Goal: Task Accomplishment & Management: Use online tool/utility

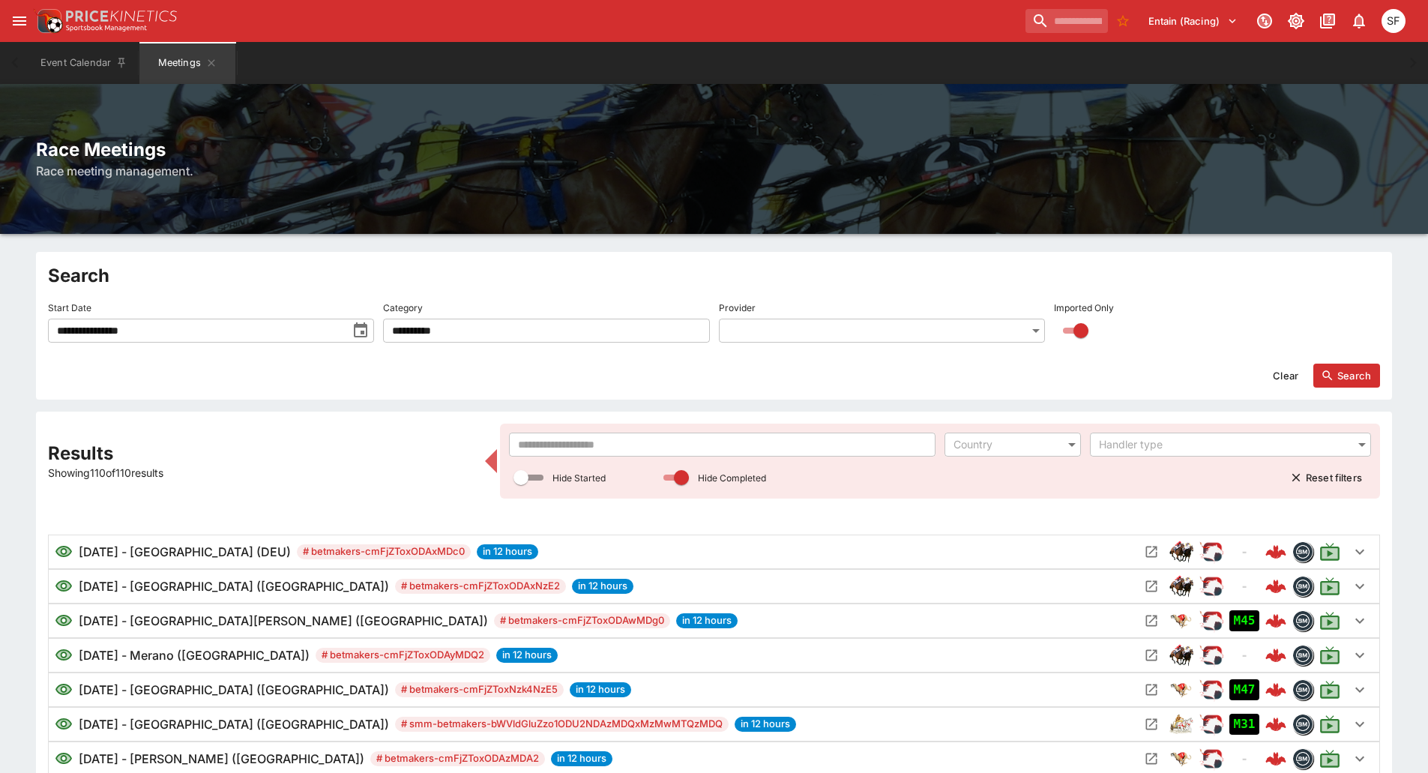
click at [539, 447] on input "text" at bounding box center [722, 445] width 427 height 24
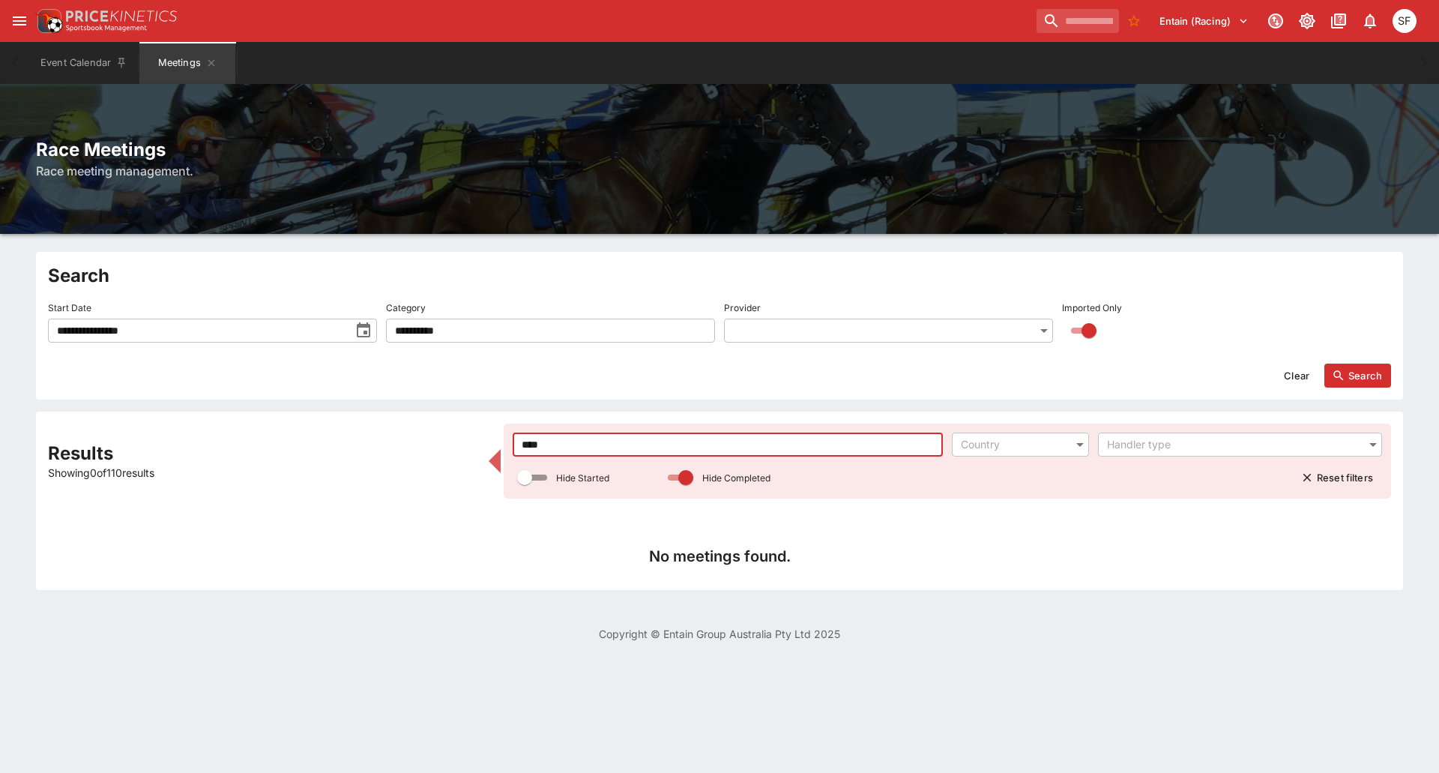
type input "****"
drag, startPoint x: 1290, startPoint y: 367, endPoint x: 1318, endPoint y: 373, distance: 29.0
click at [1291, 370] on button "Clear" at bounding box center [1296, 376] width 43 height 24
type input "**********"
click at [1351, 375] on button "Search" at bounding box center [1358, 376] width 67 height 24
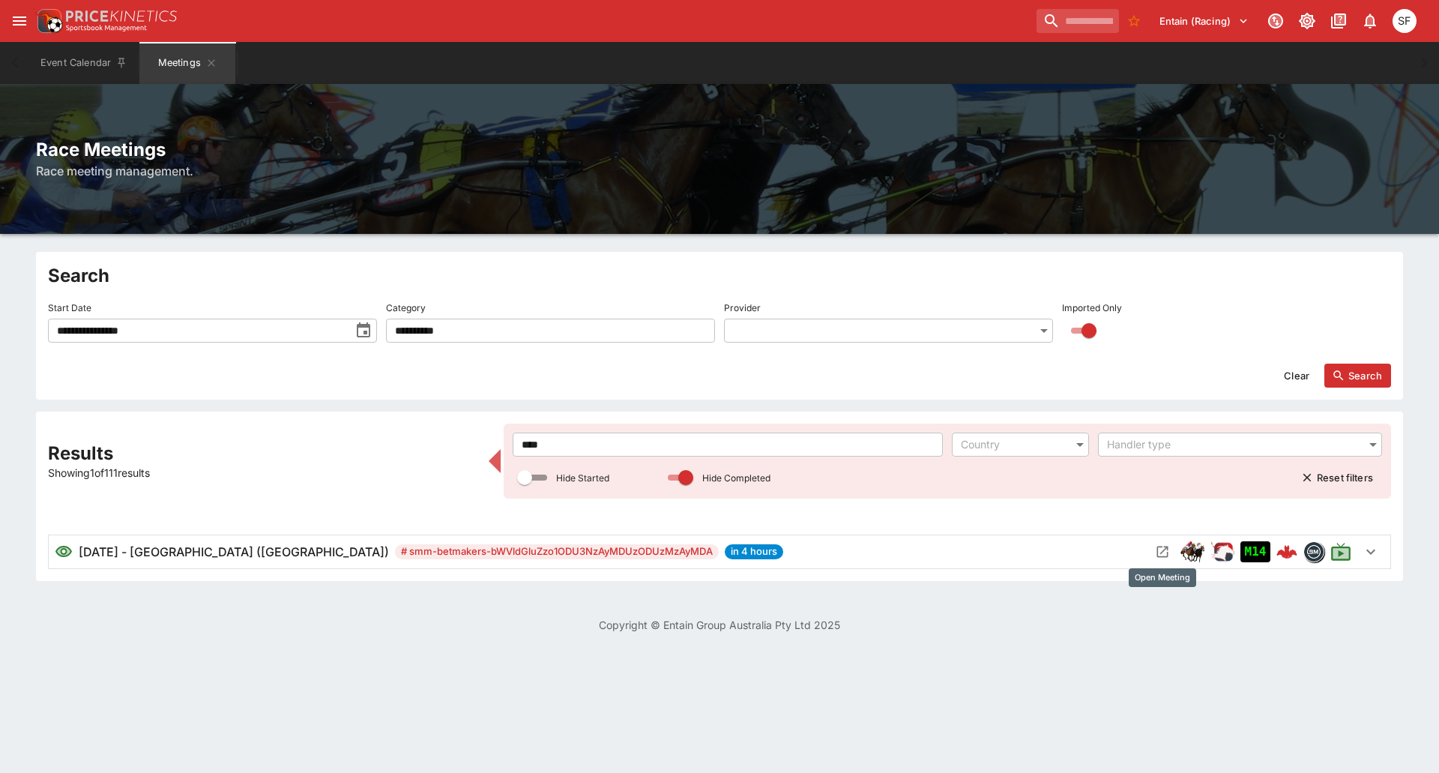
click at [1164, 548] on icon "Open Meeting" at bounding box center [1162, 551] width 15 height 15
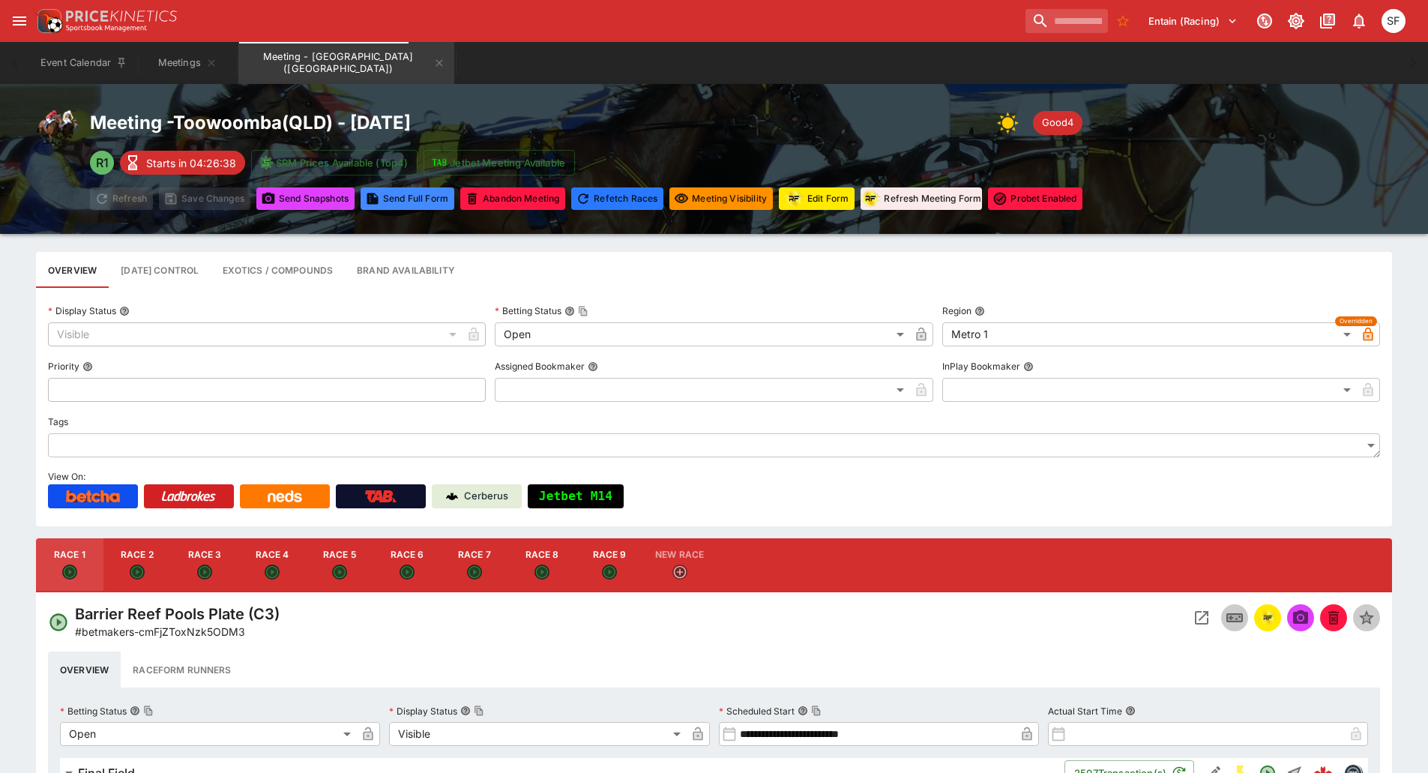
click at [1194, 613] on icon "Open Event" at bounding box center [1202, 618] width 18 height 18
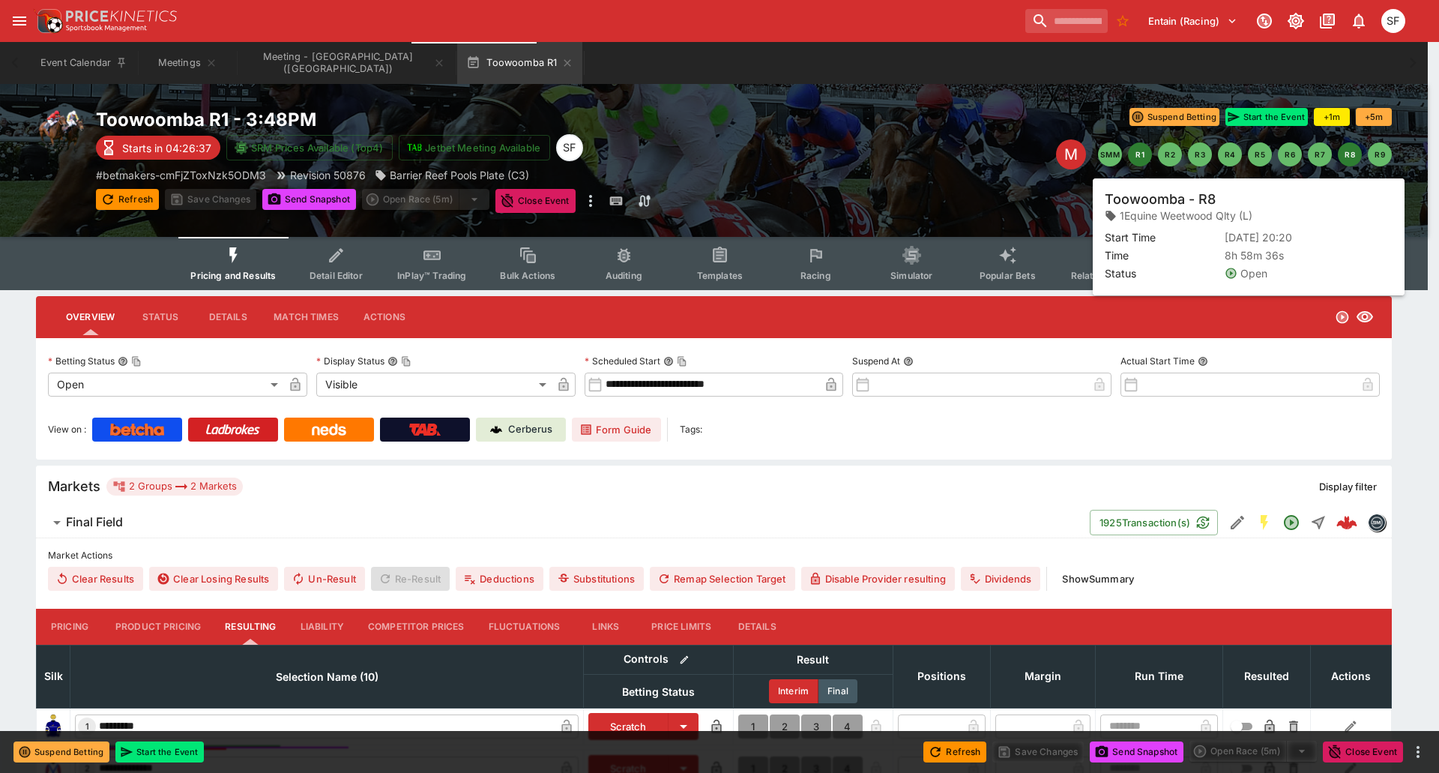
click at [1346, 156] on button "R8" at bounding box center [1350, 154] width 24 height 24
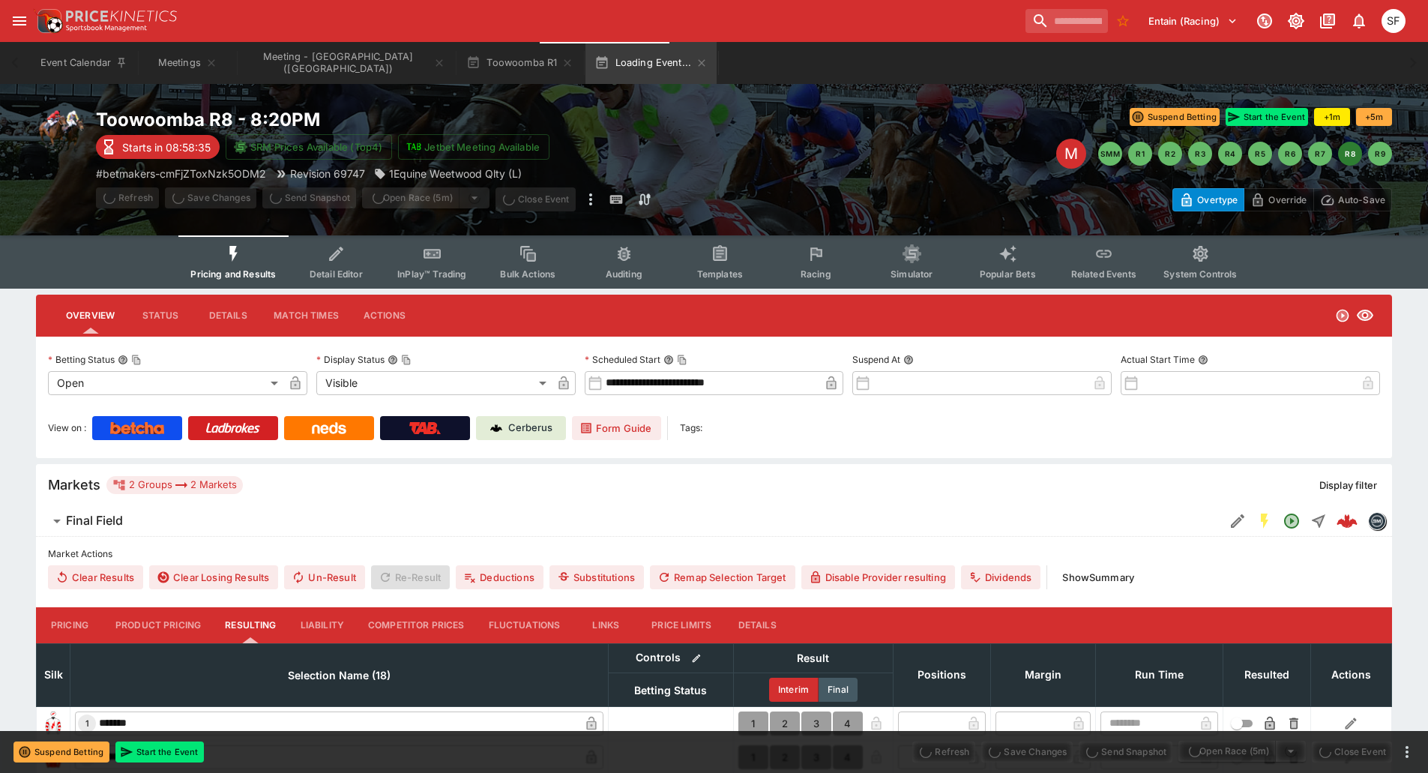
click at [821, 265] on button "Racing" at bounding box center [816, 261] width 96 height 53
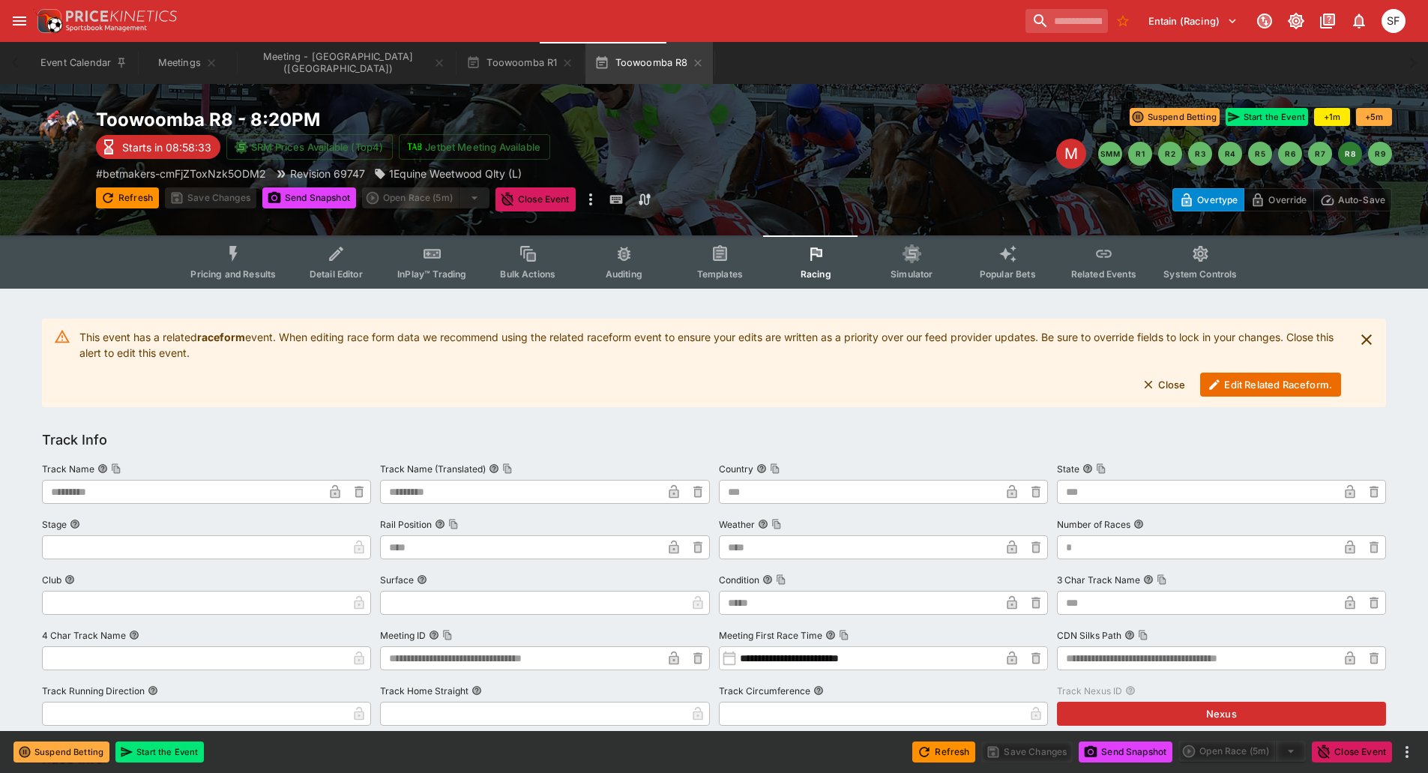
click at [1259, 388] on button "Edit Related Raceform." at bounding box center [1270, 385] width 141 height 24
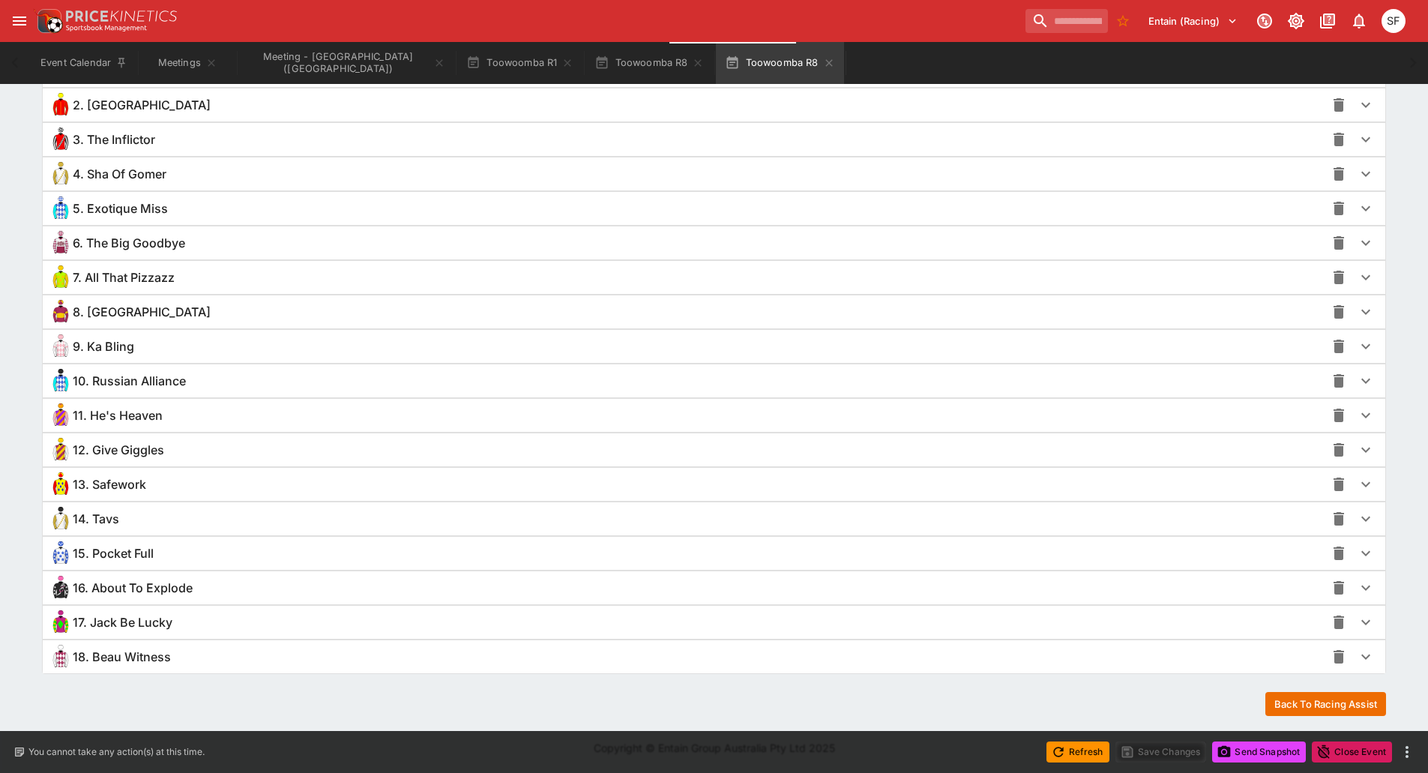
scroll to position [1119, 0]
click at [141, 248] on span "6. The Big Goodbye" at bounding box center [129, 243] width 112 height 16
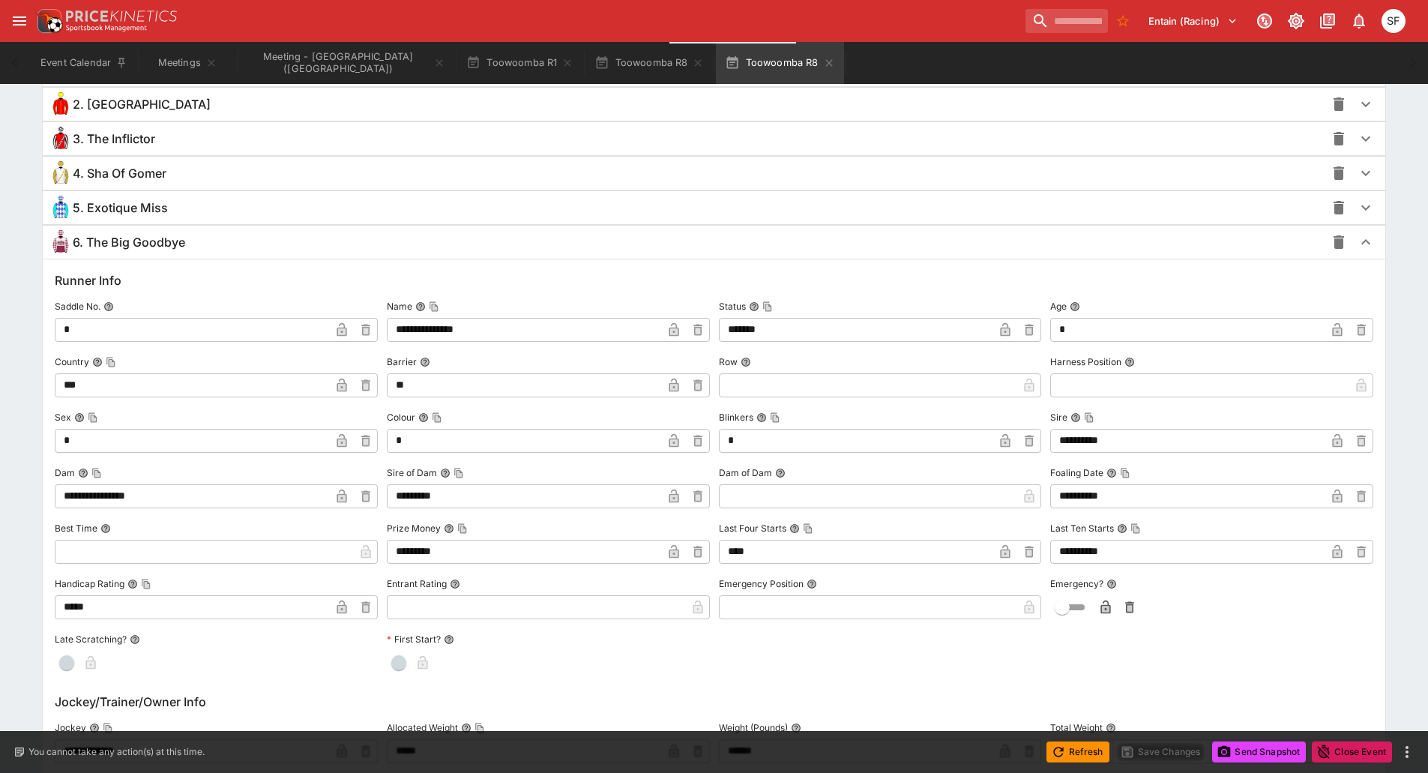
scroll to position [1269, 0]
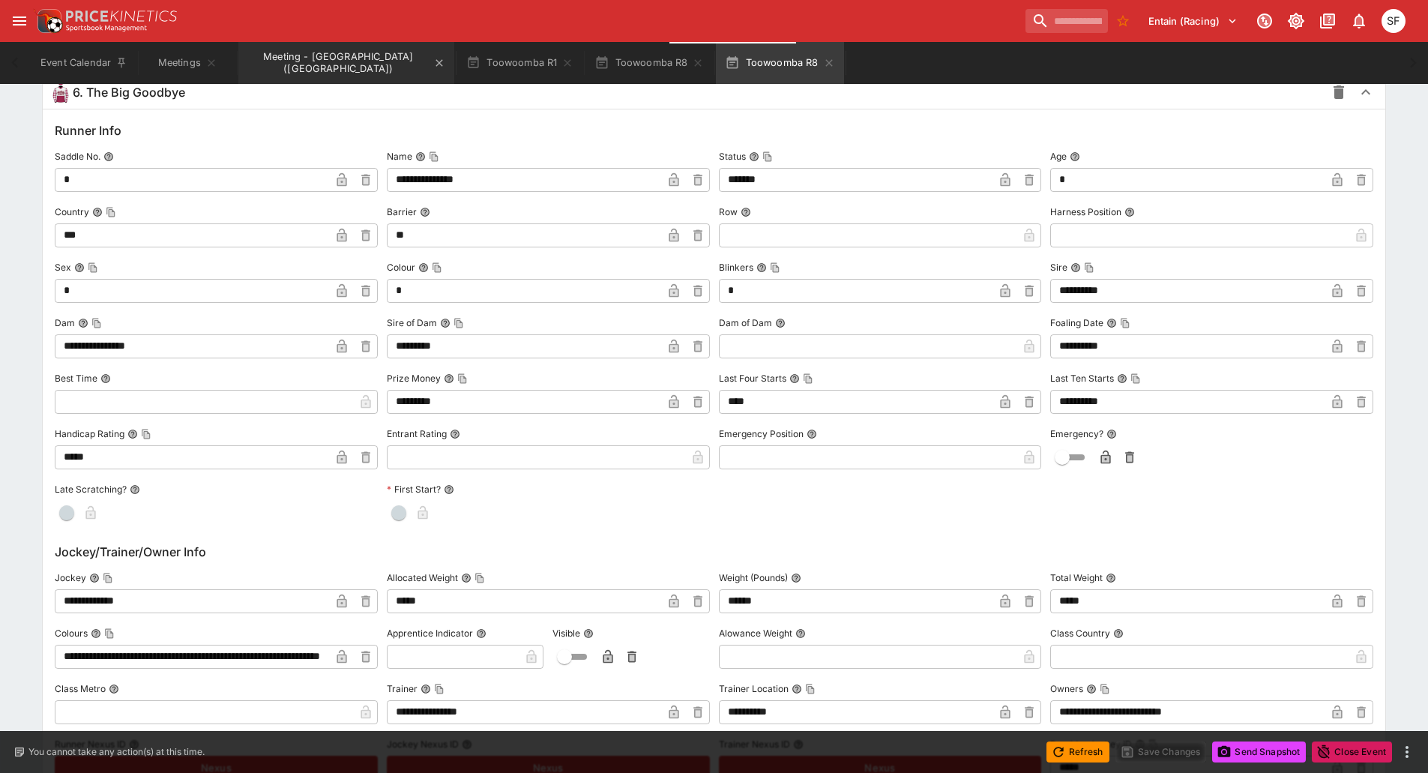
click at [339, 63] on button "Meeting - [GEOGRAPHIC_DATA] ([GEOGRAPHIC_DATA])" at bounding box center [346, 63] width 216 height 42
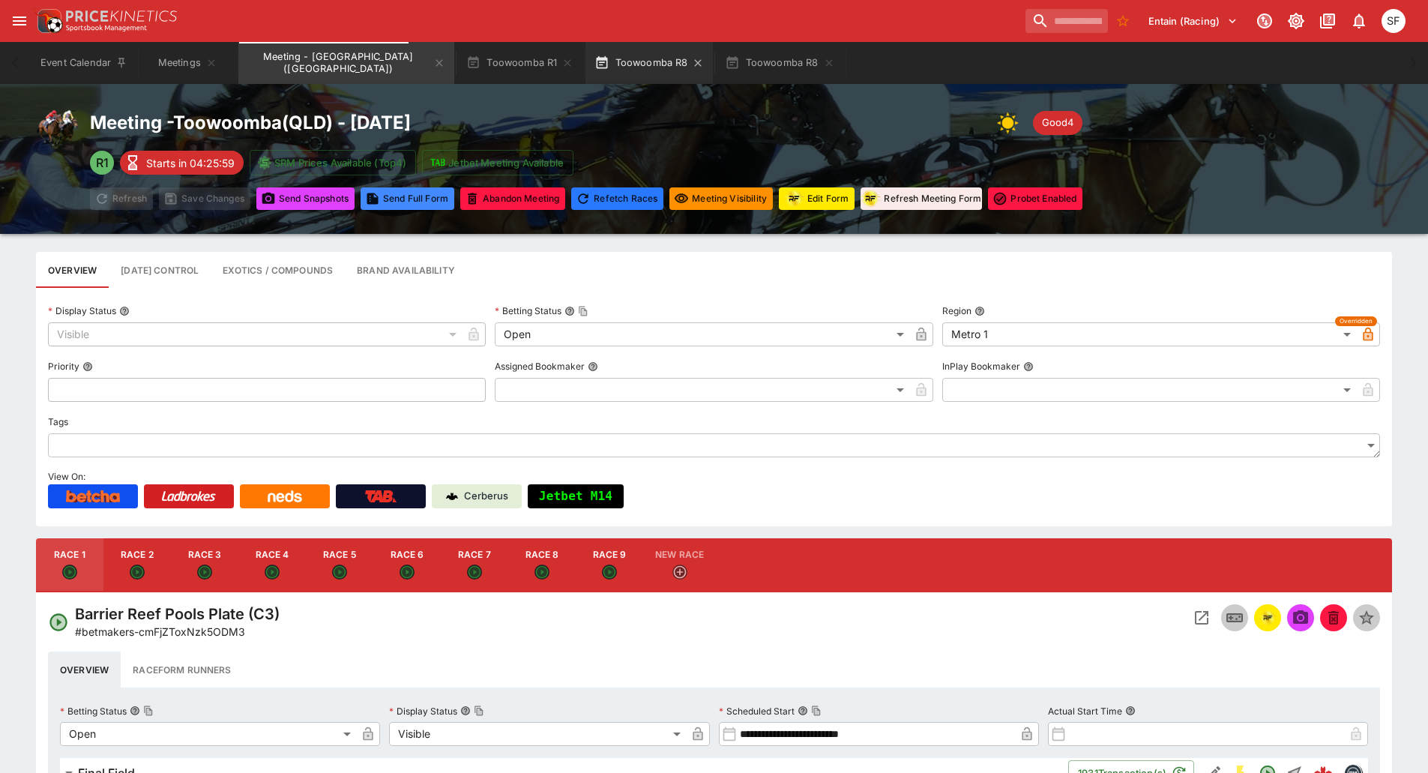
click at [590, 67] on button "Toowoomba R8" at bounding box center [649, 63] width 127 height 42
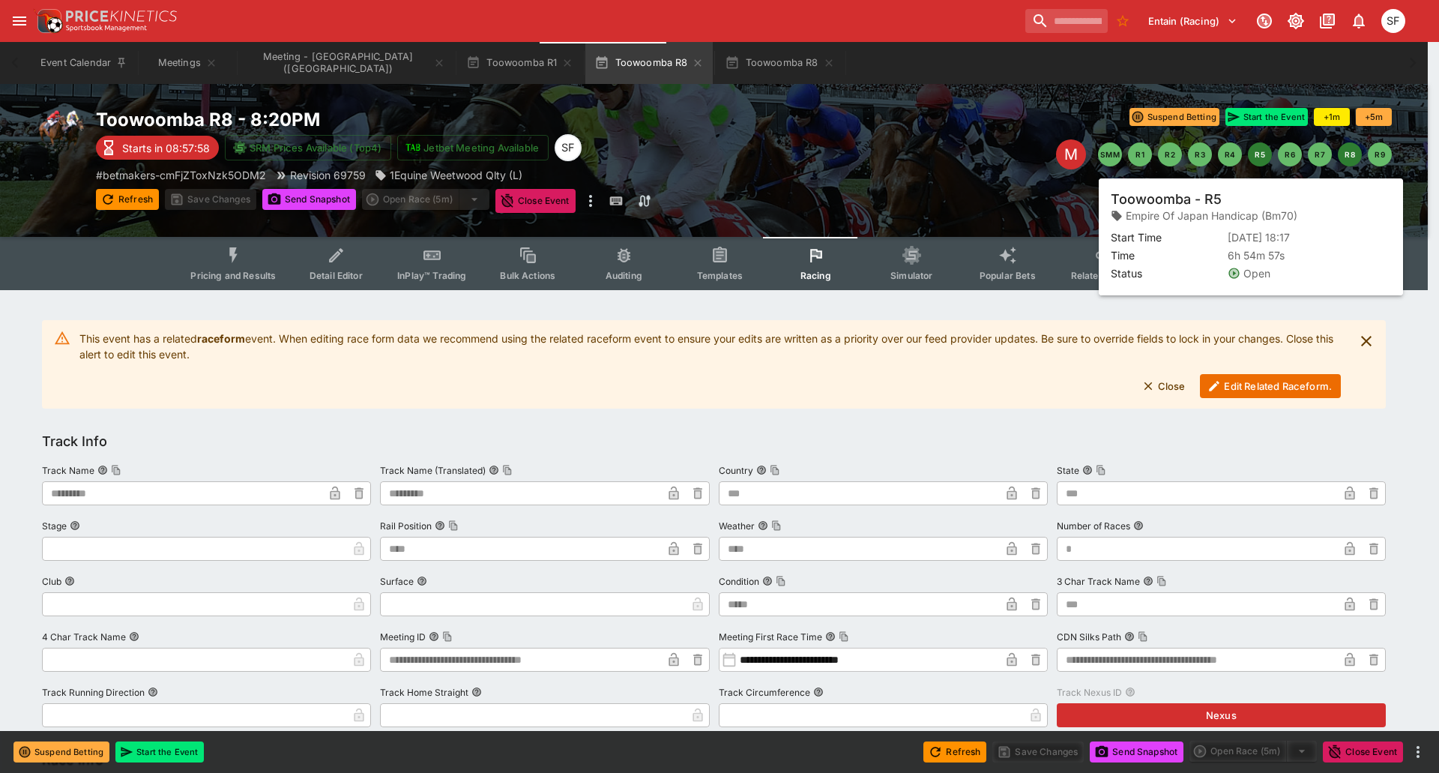
click at [1265, 156] on button "R5" at bounding box center [1260, 154] width 24 height 24
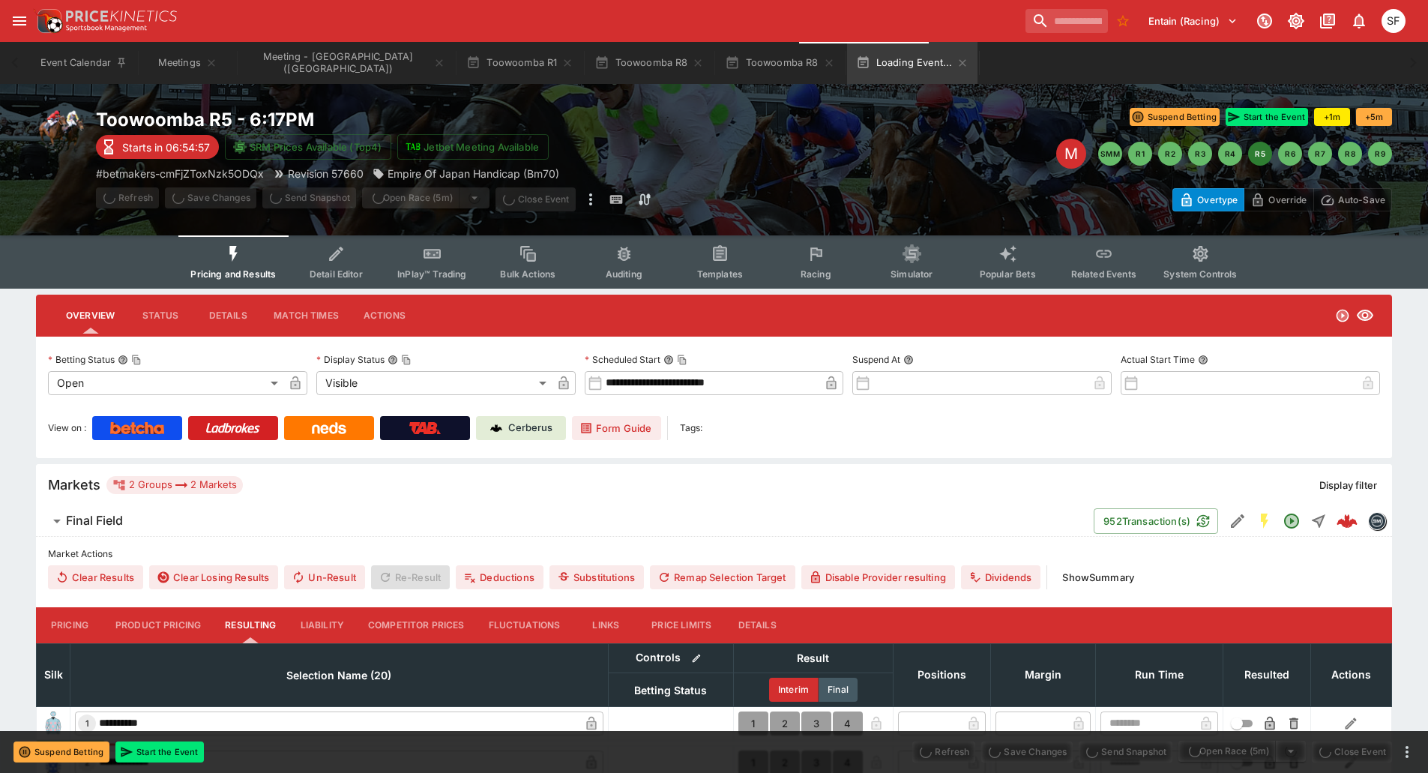
click at [820, 265] on button "Racing" at bounding box center [816, 261] width 96 height 53
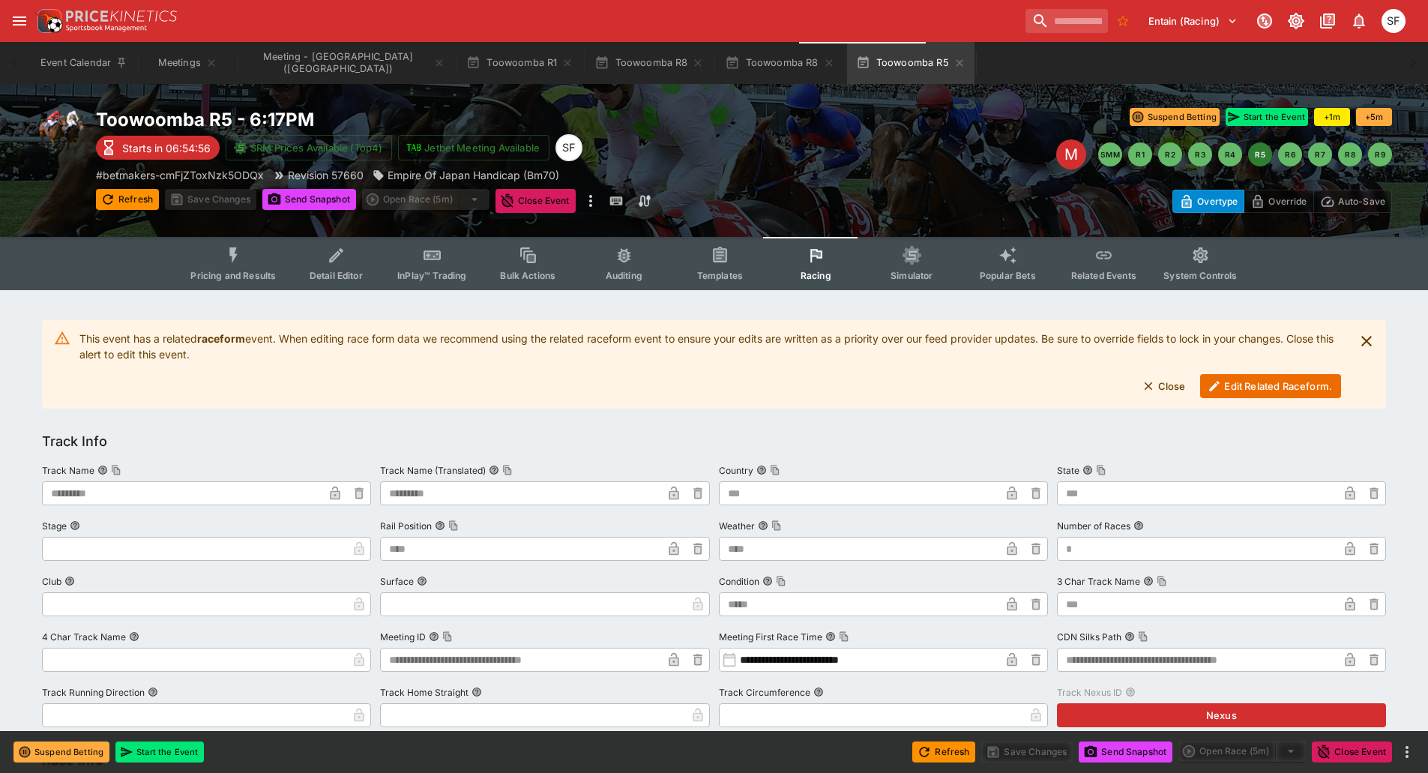
click at [1305, 384] on button "Edit Related Raceform." at bounding box center [1270, 386] width 141 height 24
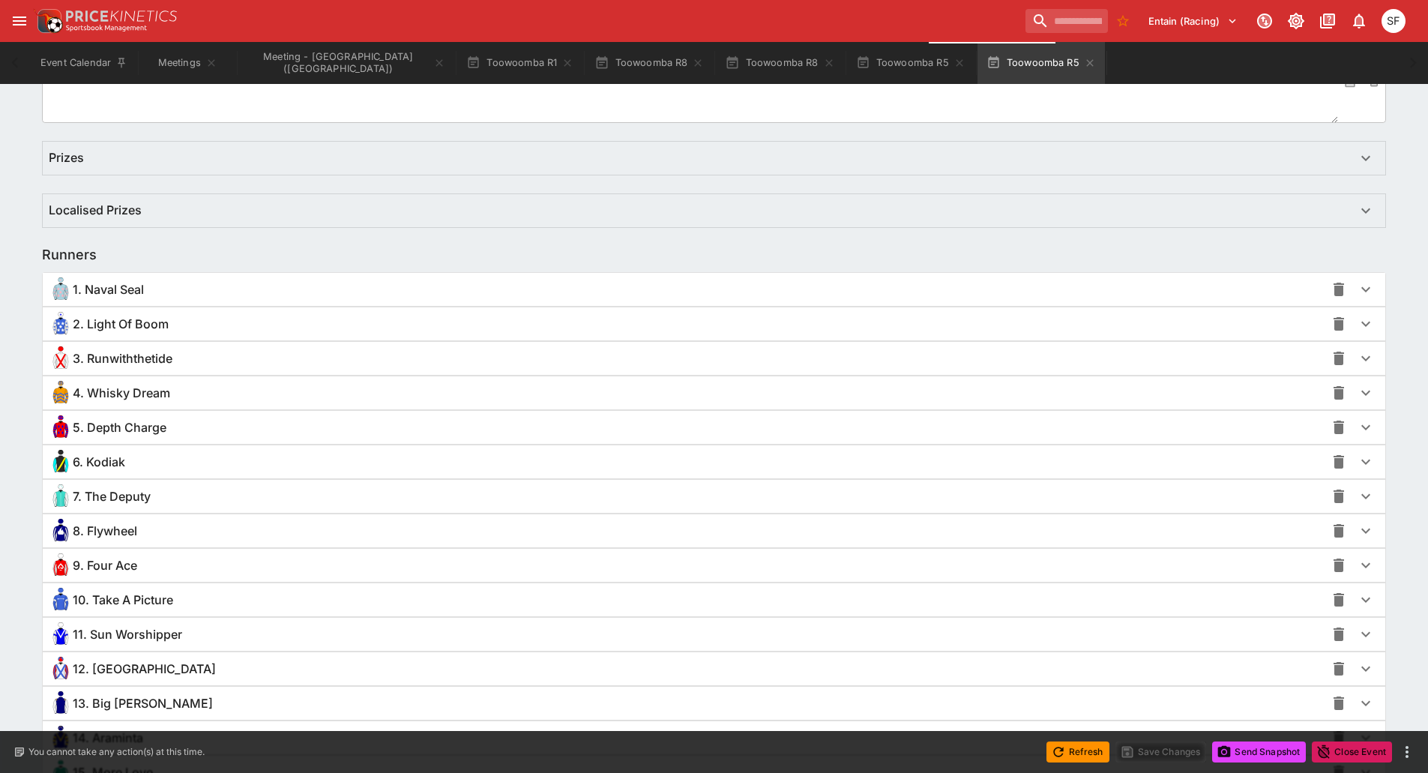
click at [147, 529] on div "8. Flywheel" at bounding box center [687, 531] width 1277 height 24
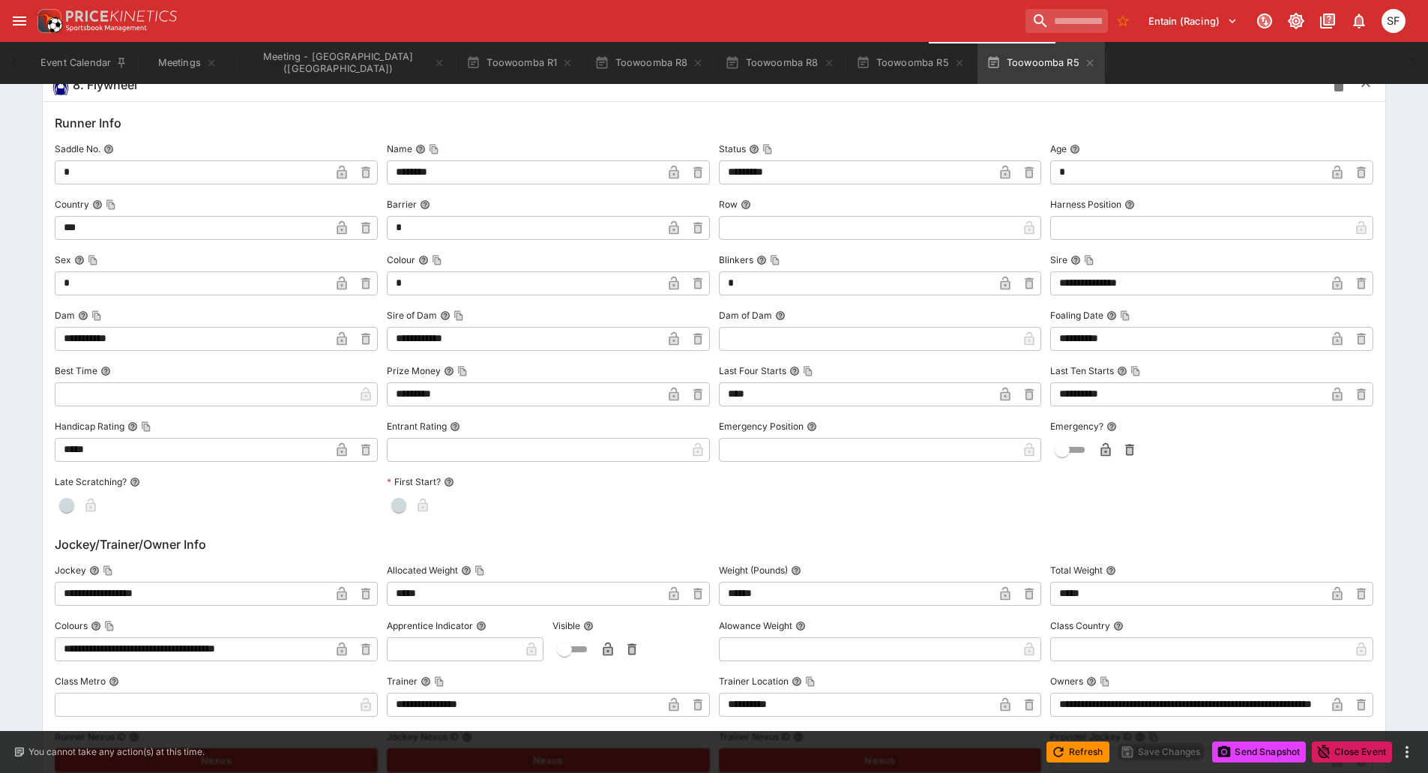
scroll to position [1352, 0]
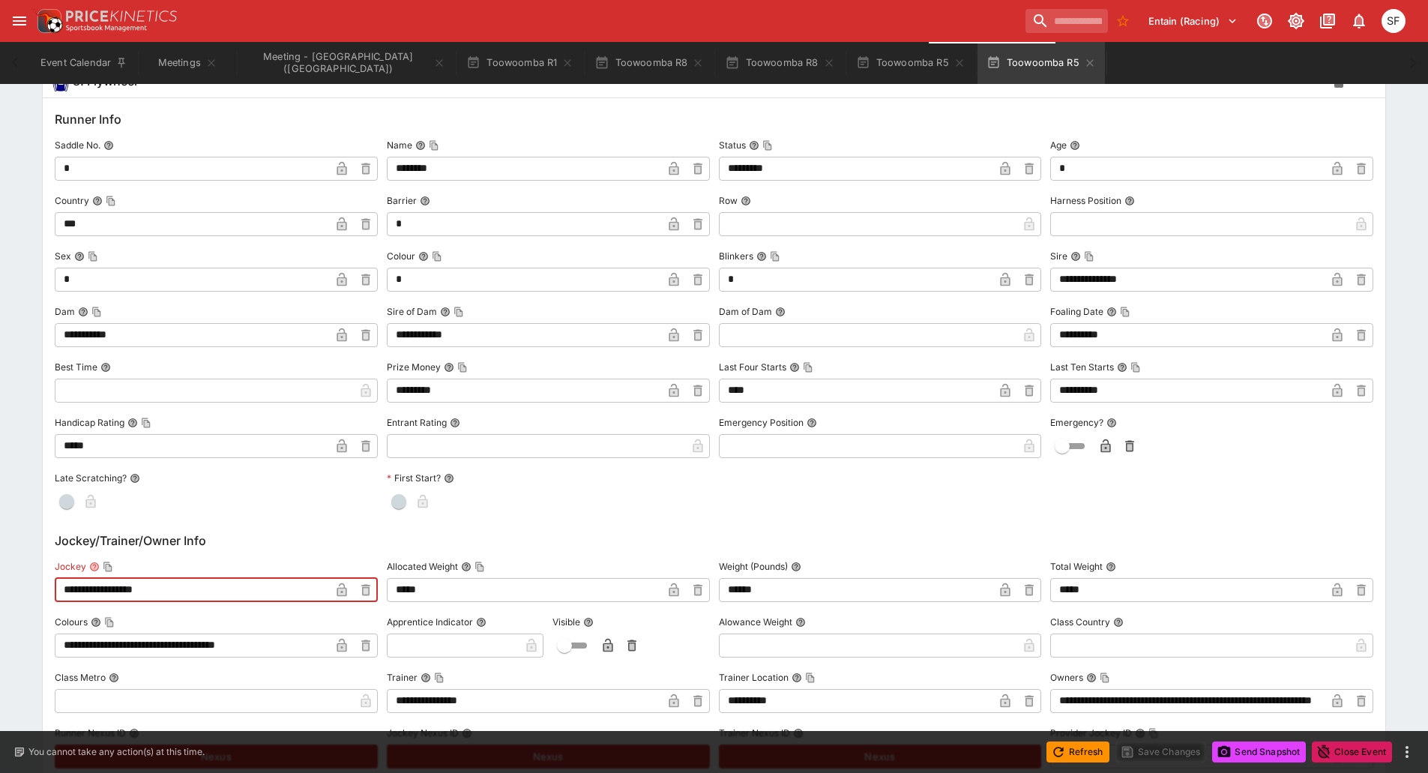
drag, startPoint x: 175, startPoint y: 587, endPoint x: 0, endPoint y: 577, distance: 175.0
click at [0, 577] on div "**********" at bounding box center [714, 443] width 1428 height 3010
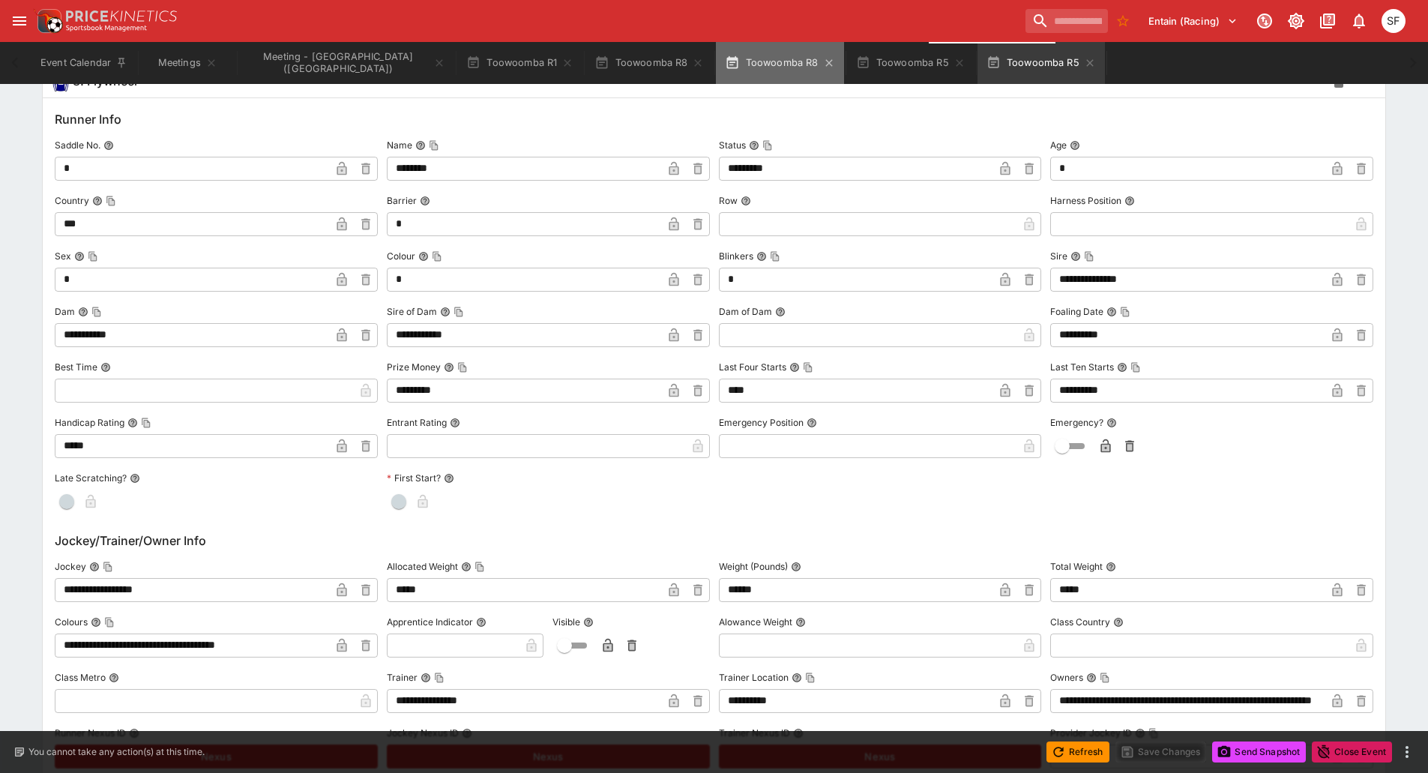
click at [738, 60] on button "Toowoomba R8" at bounding box center [779, 63] width 127 height 42
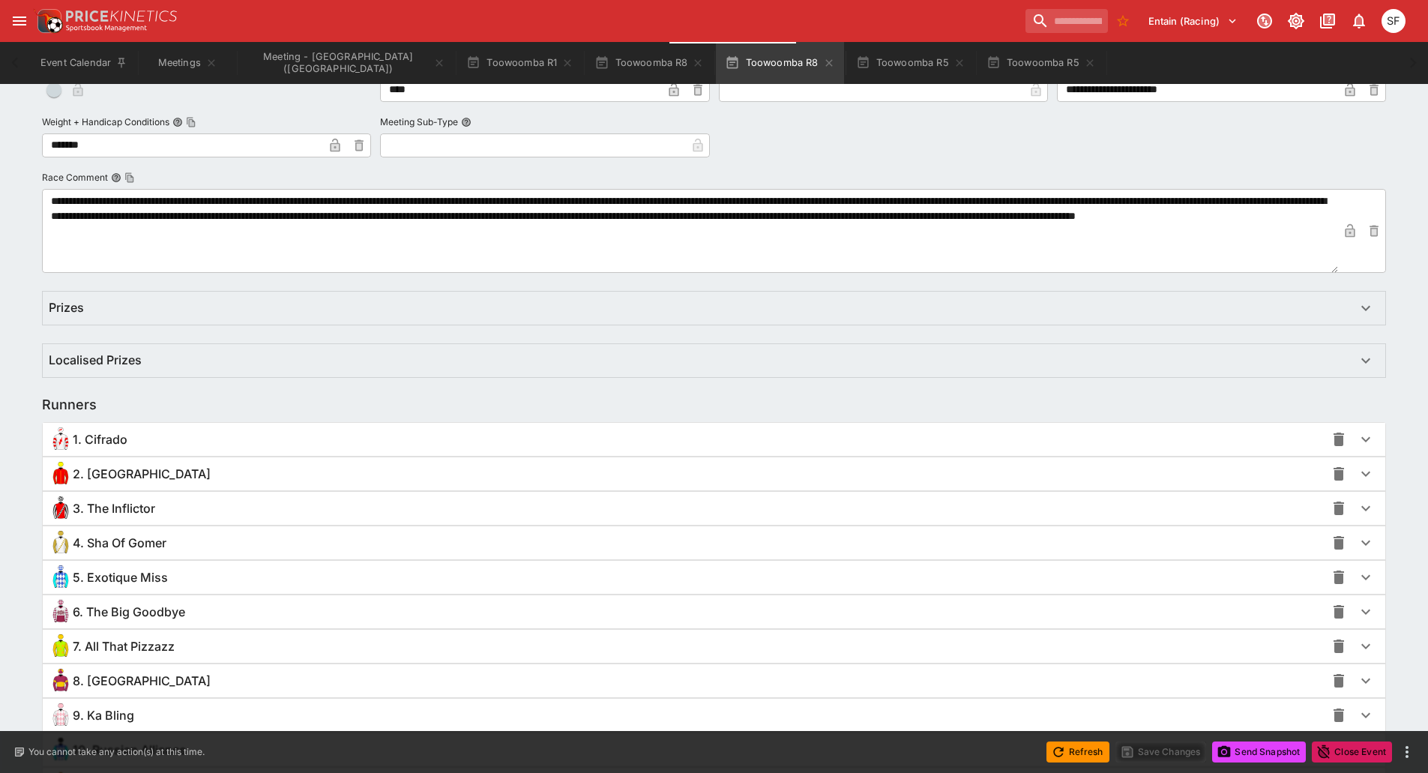
scroll to position [975, 0]
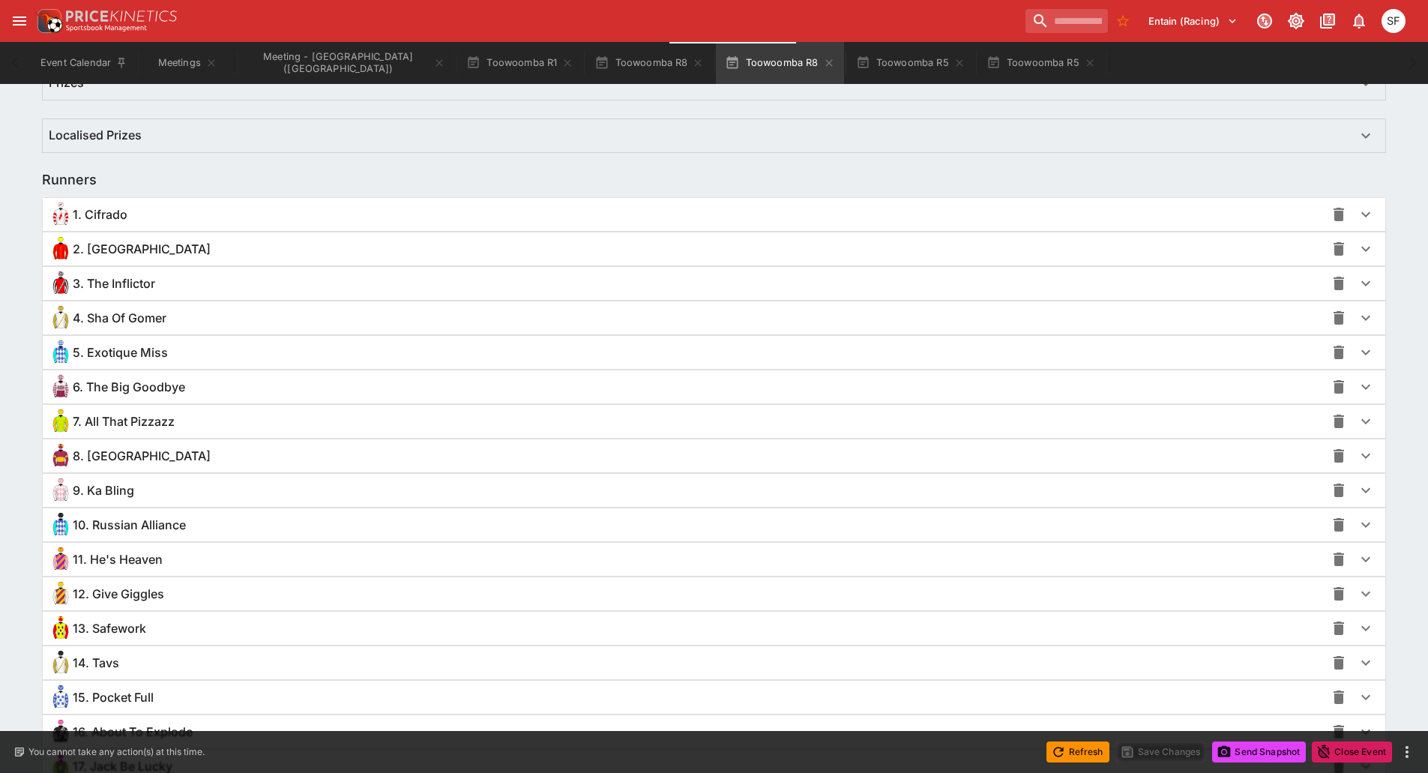
click at [139, 388] on span "6. The Big Goodbye" at bounding box center [129, 387] width 112 height 16
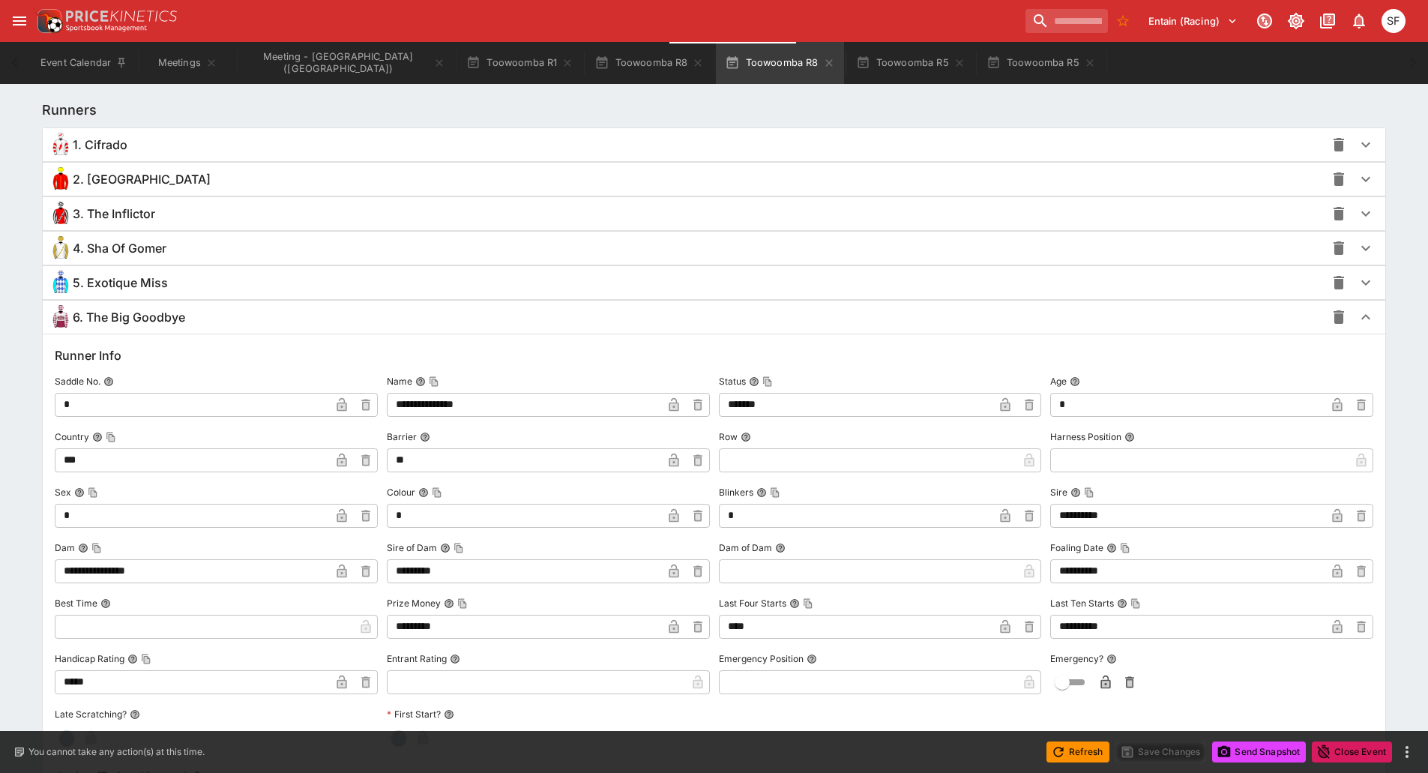
scroll to position [1200, 0]
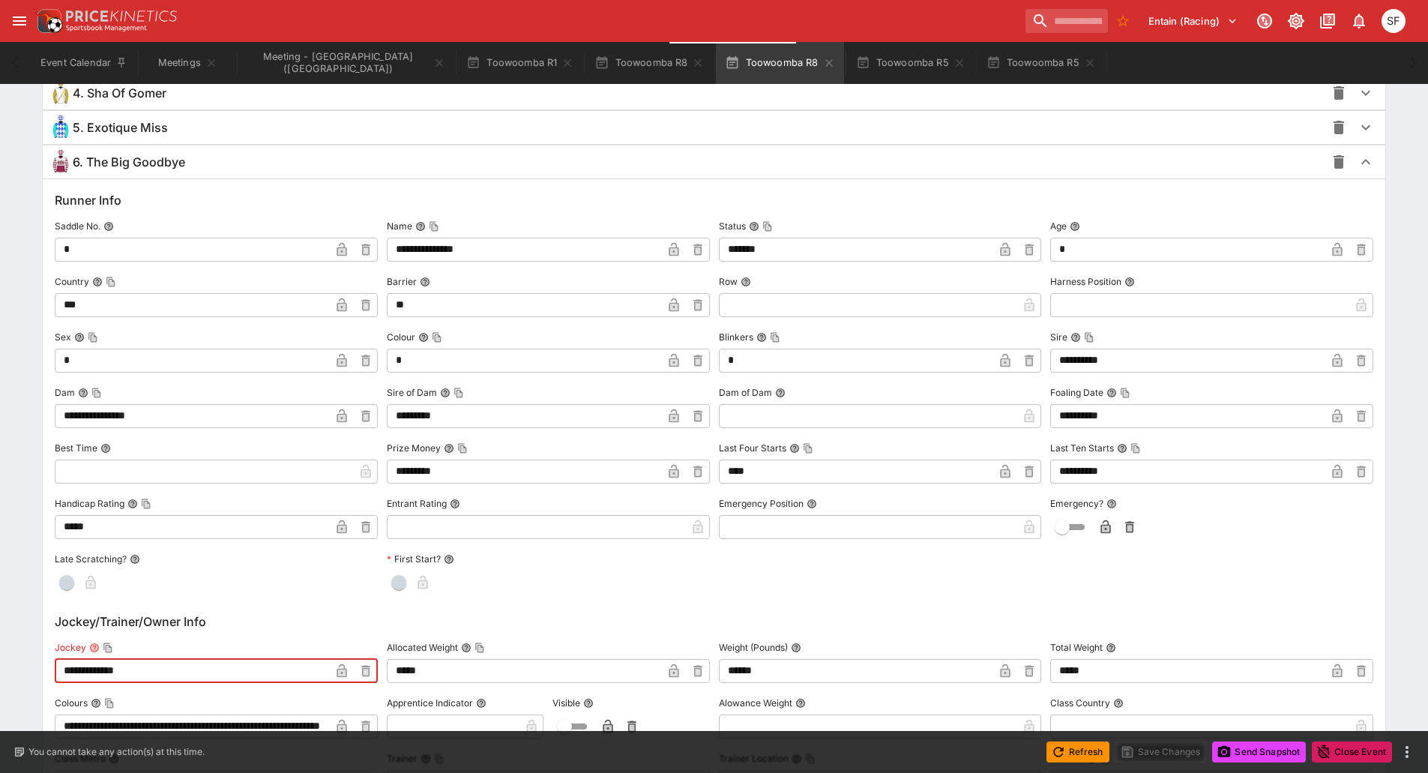
drag, startPoint x: 143, startPoint y: 669, endPoint x: 0, endPoint y: 637, distance: 146.6
click at [0, 640] on div "**********" at bounding box center [714, 558] width 1428 height 2941
paste input "*****"
type input "**********"
click at [338, 672] on icon "button" at bounding box center [341, 672] width 7 height 6
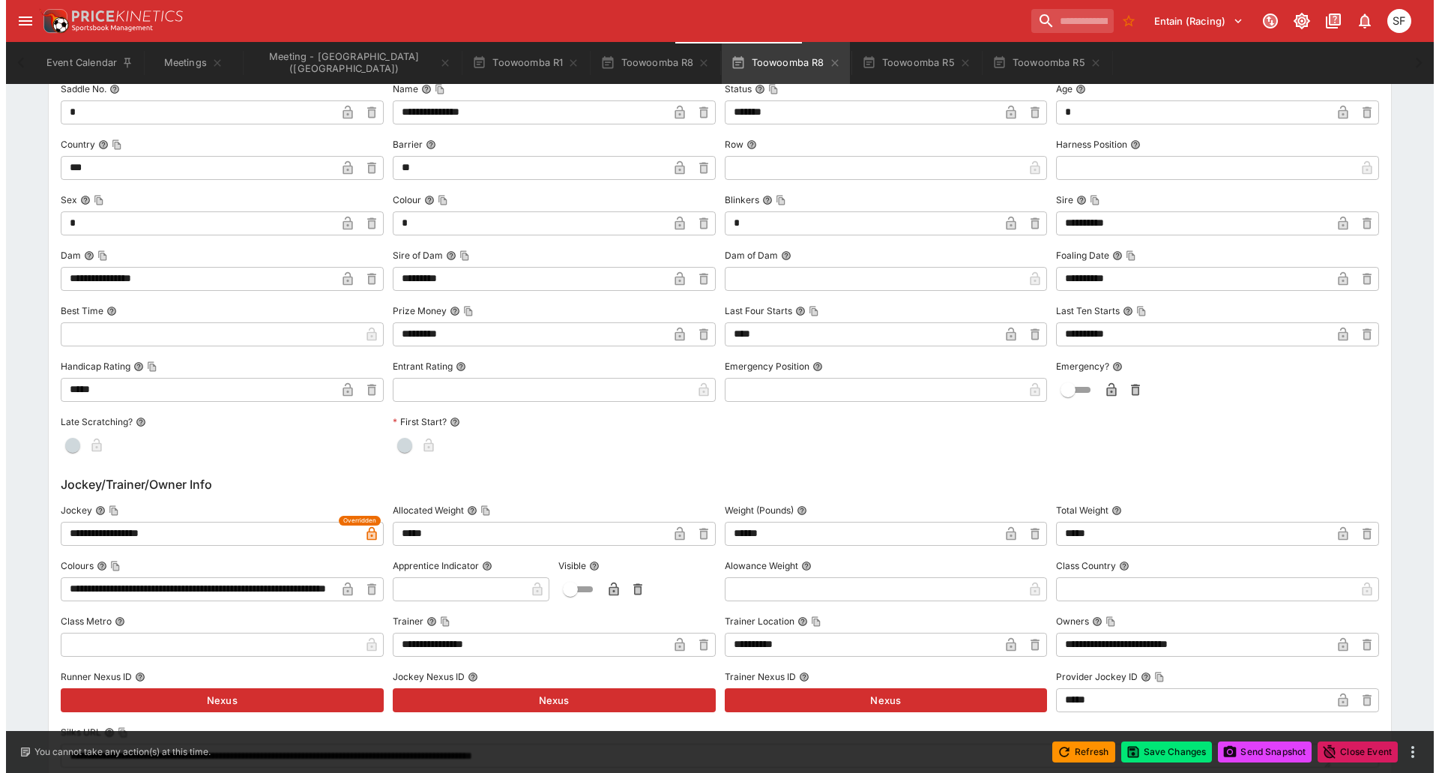
scroll to position [1349, 0]
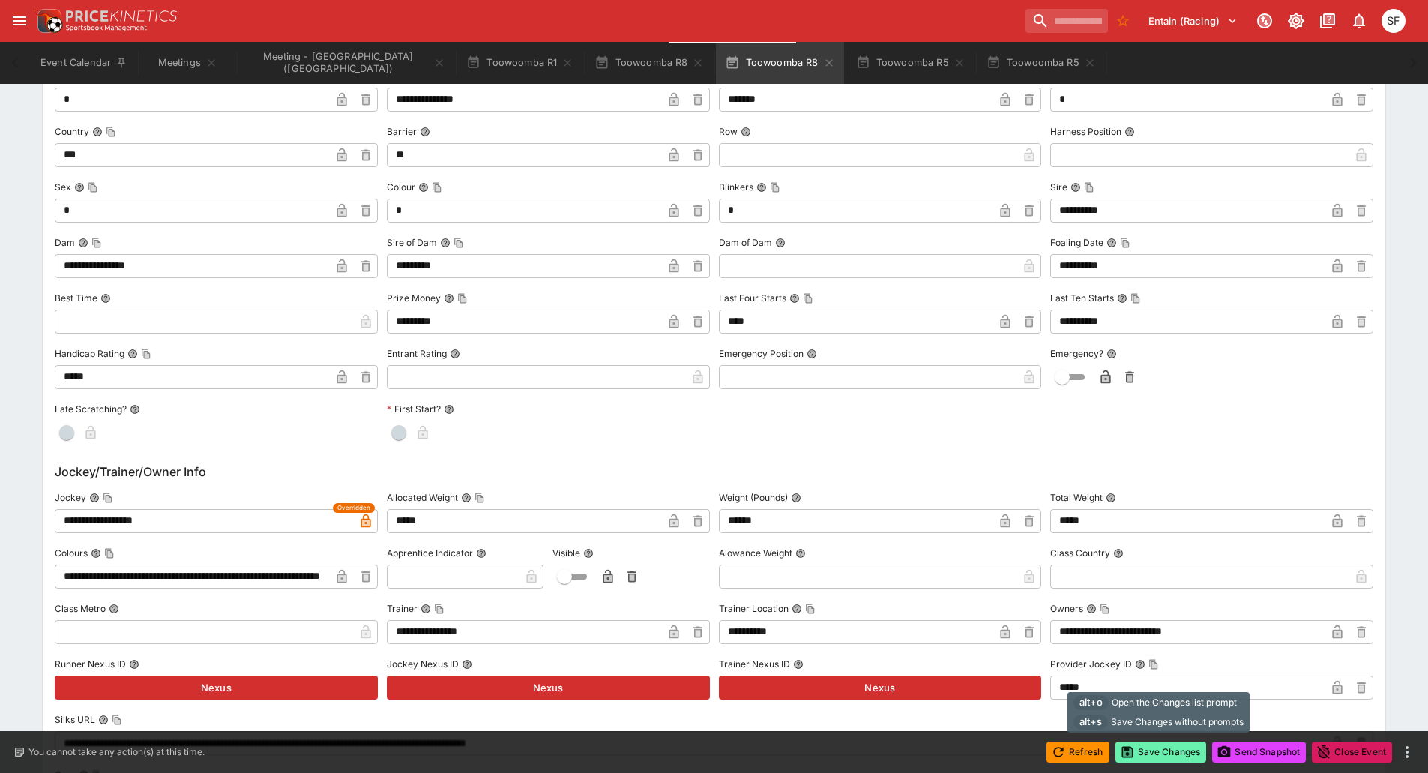
click at [1165, 750] on button "Save Changes" at bounding box center [1161, 751] width 91 height 21
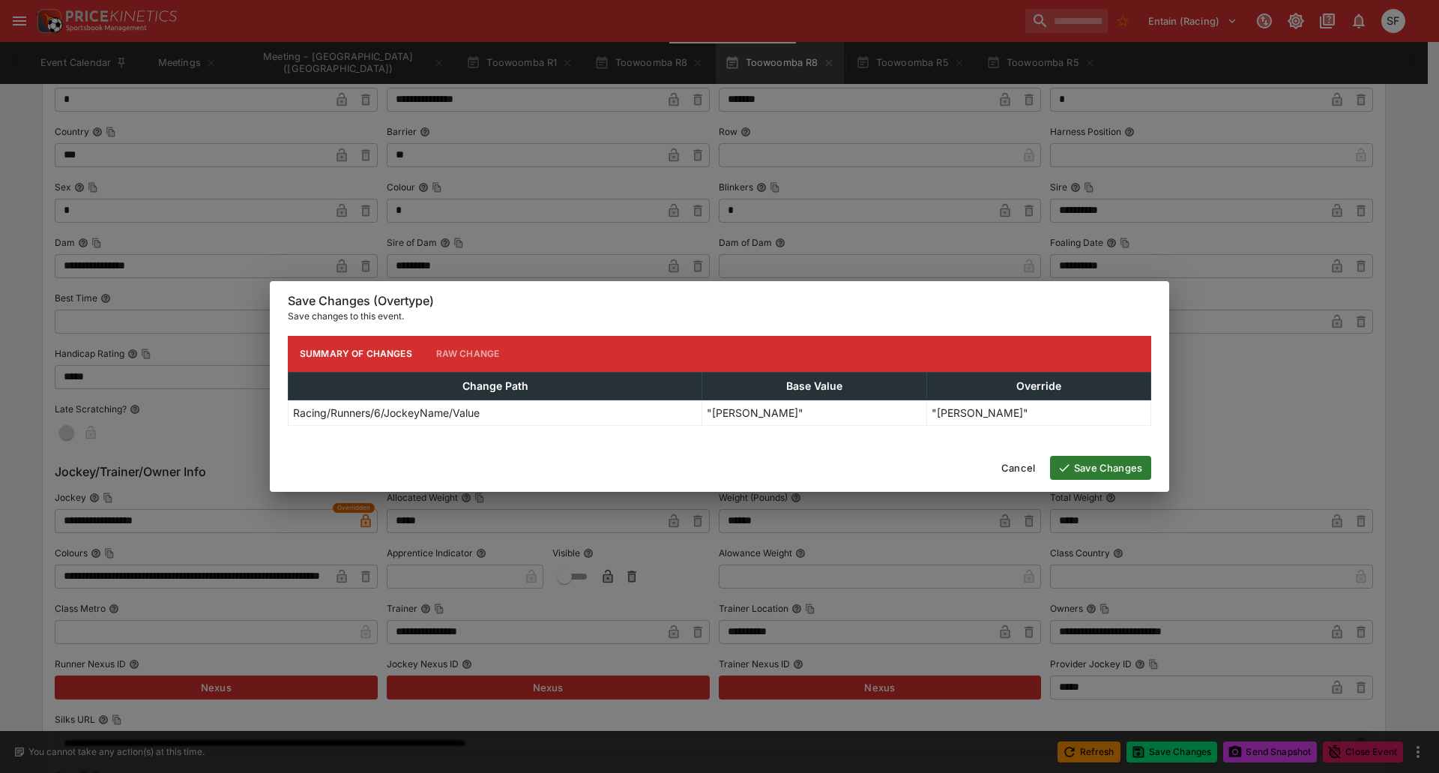
click at [1098, 460] on button "Save Changes" at bounding box center [1100, 468] width 101 height 24
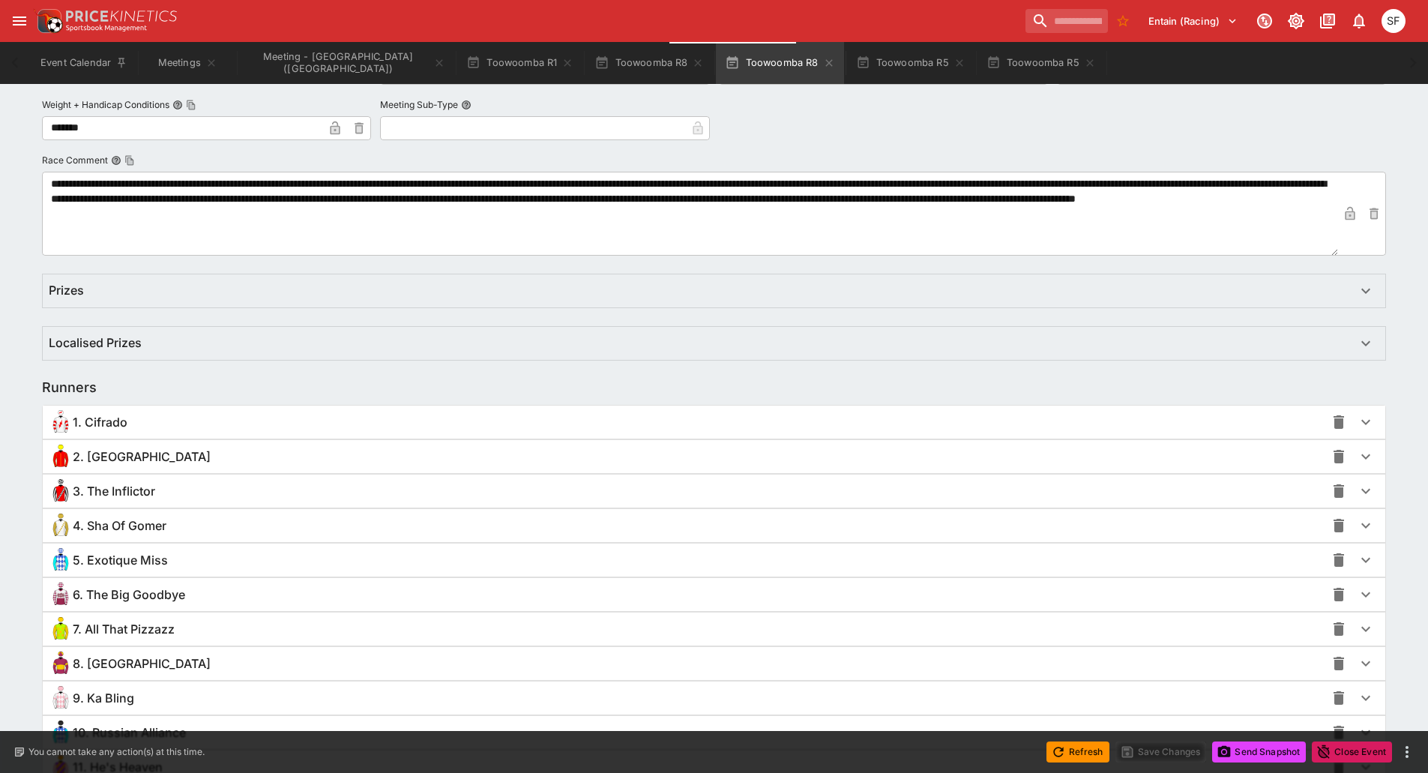
scroll to position [900, 0]
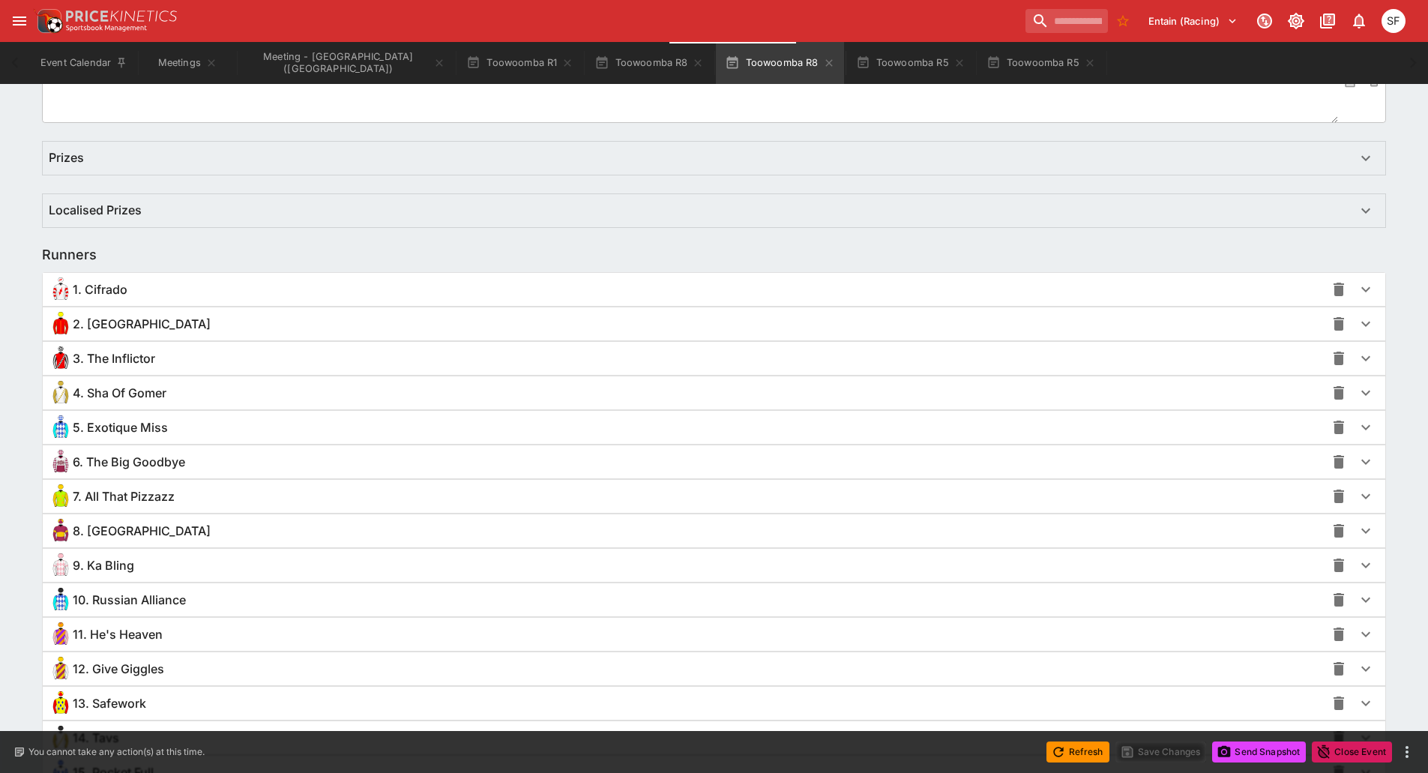
click at [150, 464] on span "6. The Big Goodbye" at bounding box center [129, 462] width 112 height 16
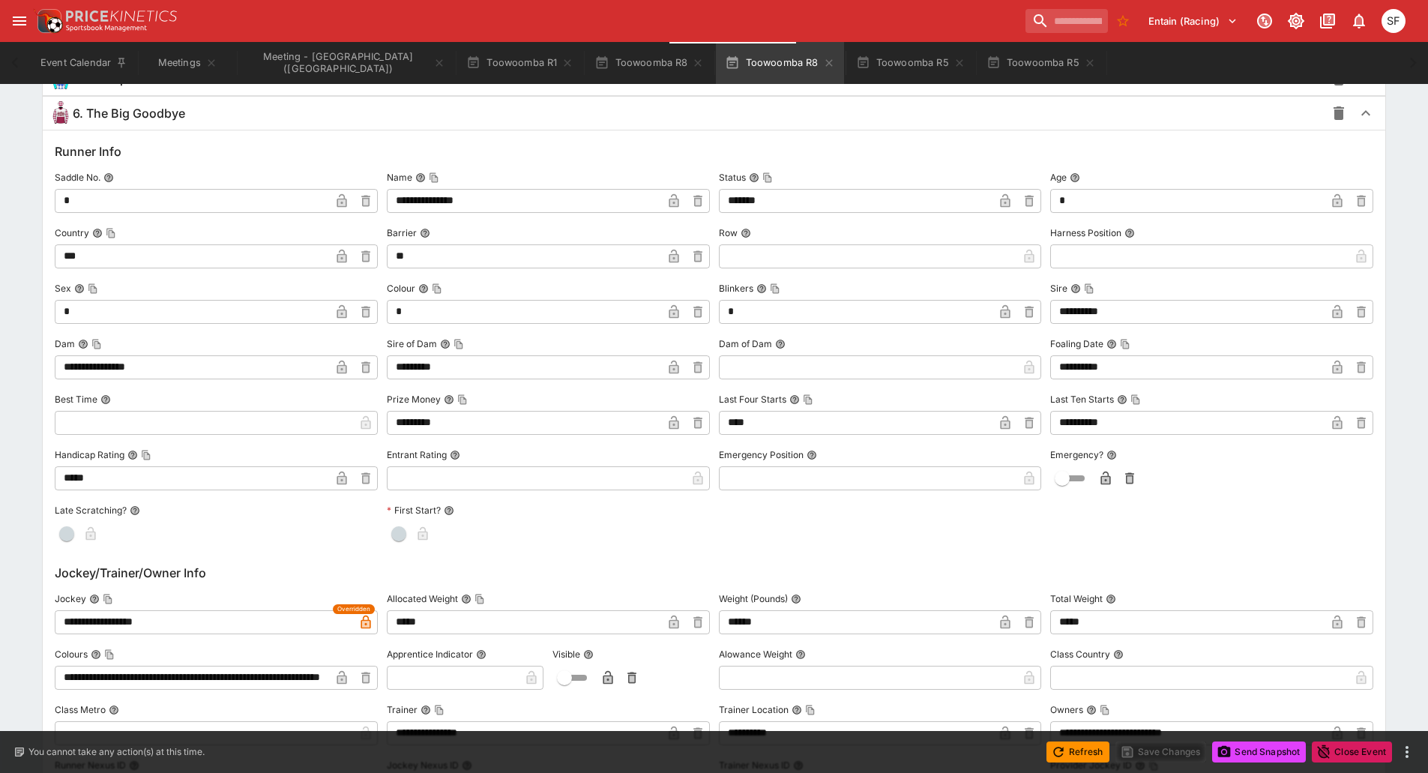
scroll to position [975, 0]
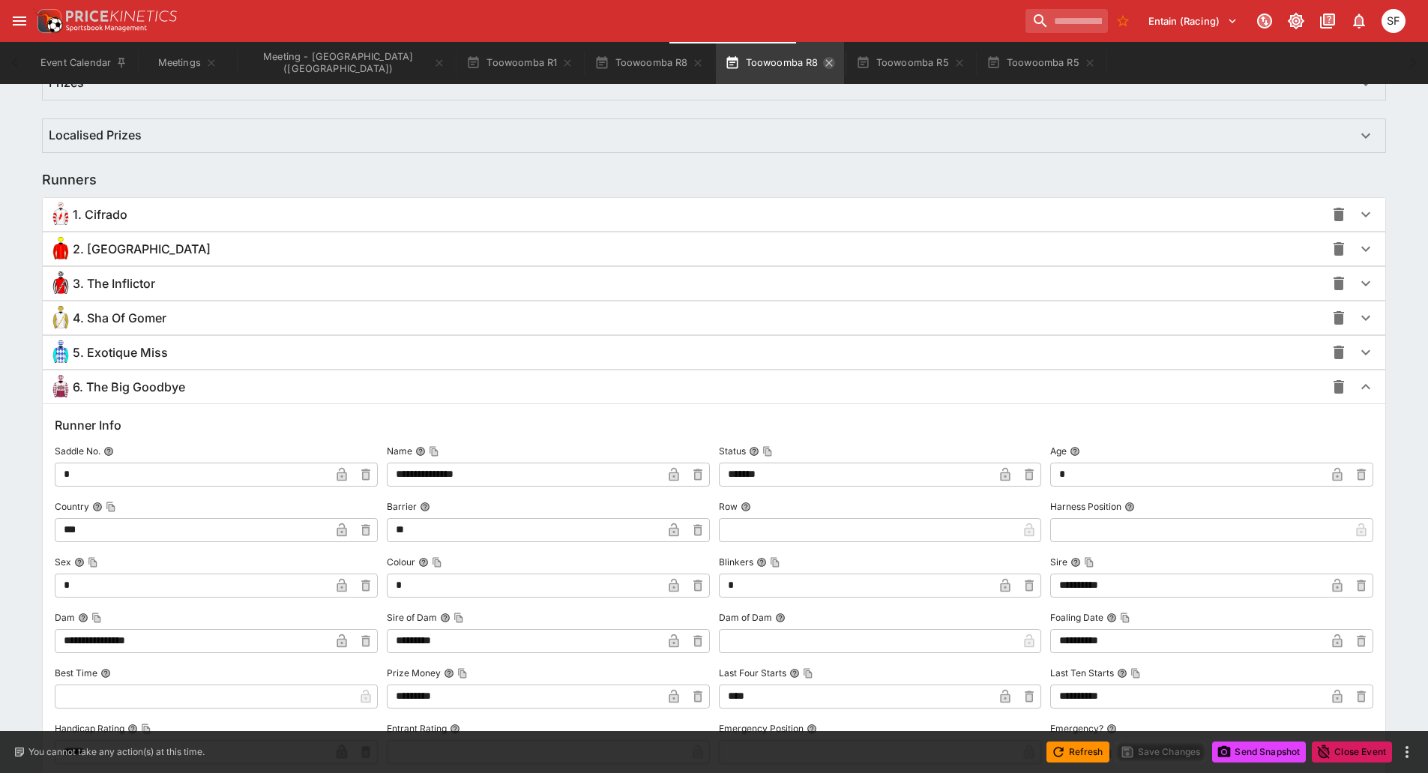
click at [823, 64] on icon "button" at bounding box center [829, 63] width 12 height 12
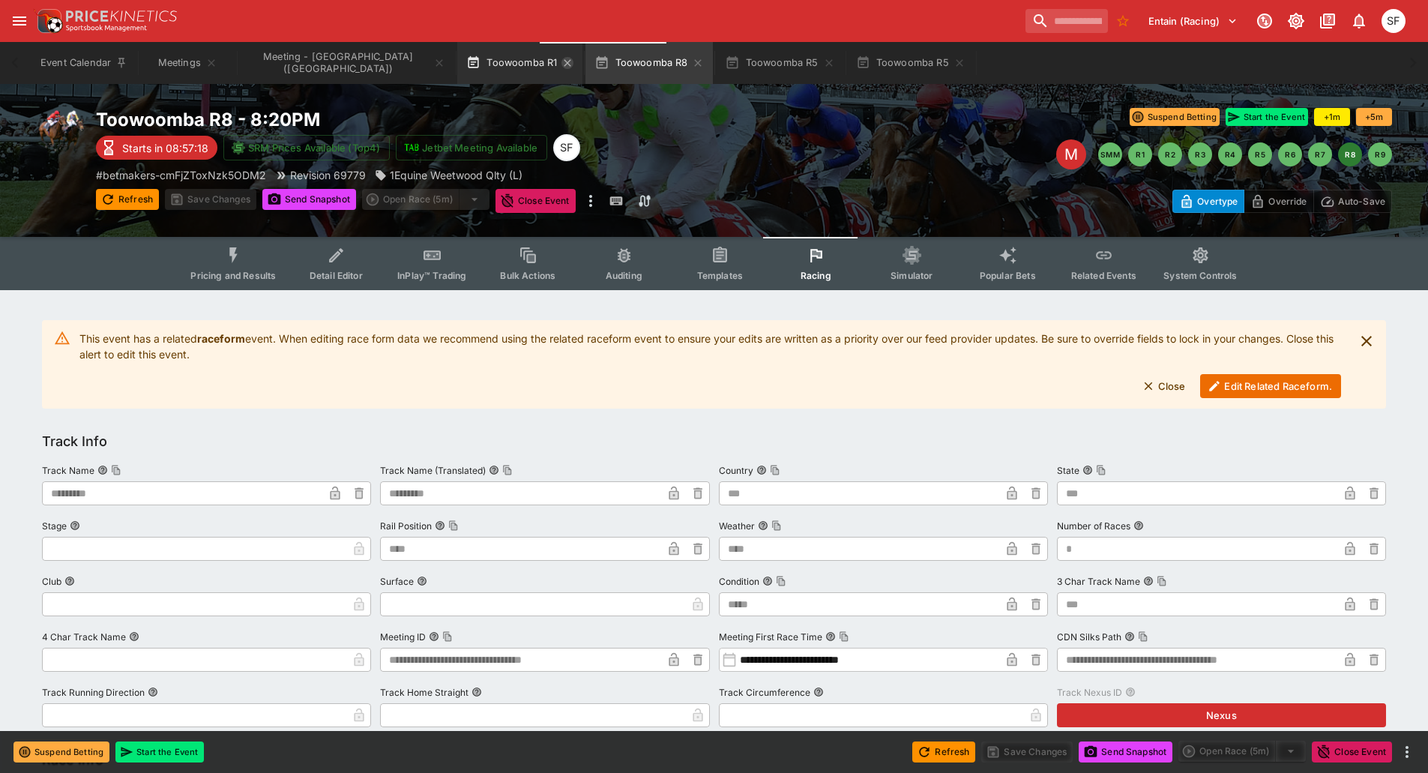
click at [565, 64] on icon "button" at bounding box center [568, 62] width 7 height 7
click at [564, 64] on icon "button" at bounding box center [570, 63] width 12 height 12
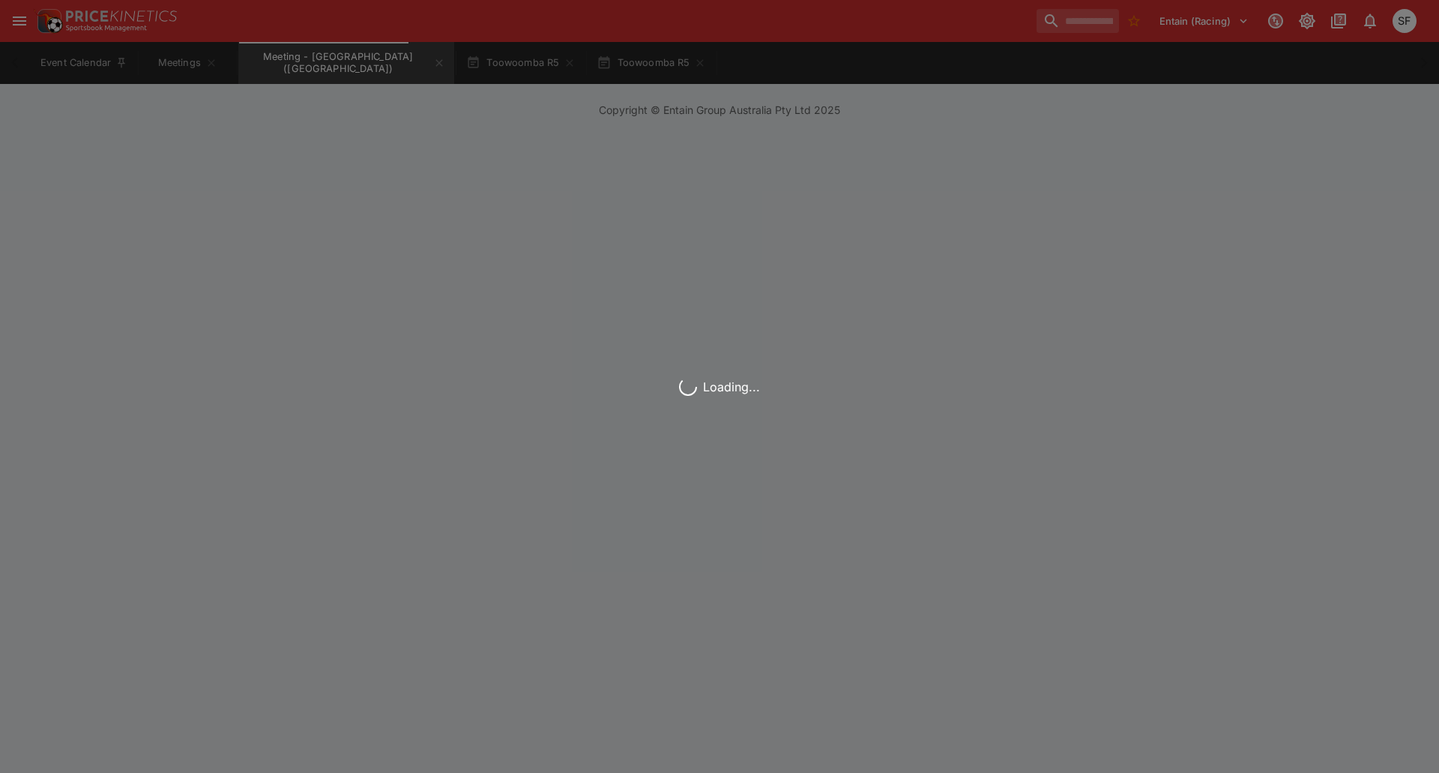
click at [567, 62] on icon "button" at bounding box center [570, 62] width 7 height 7
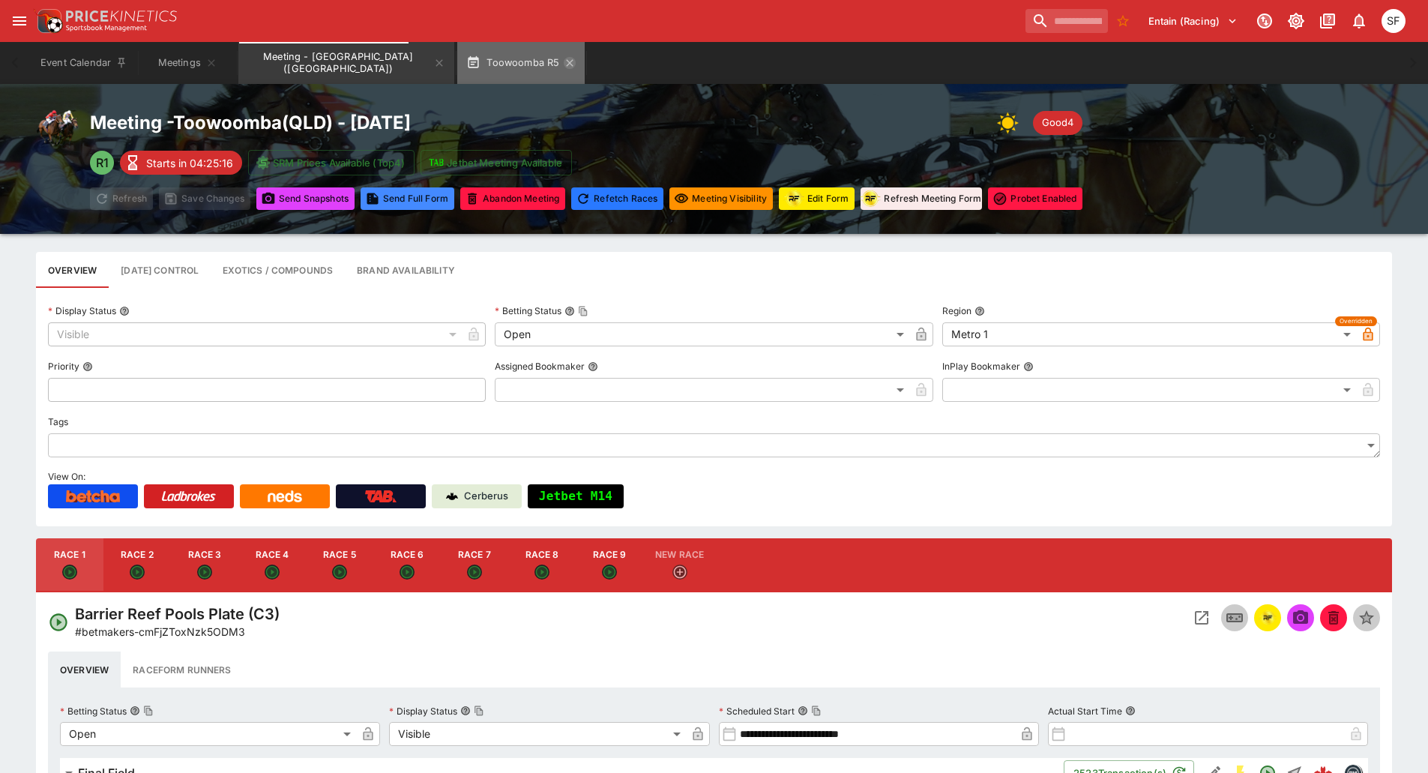
click at [567, 62] on icon "button" at bounding box center [570, 62] width 7 height 7
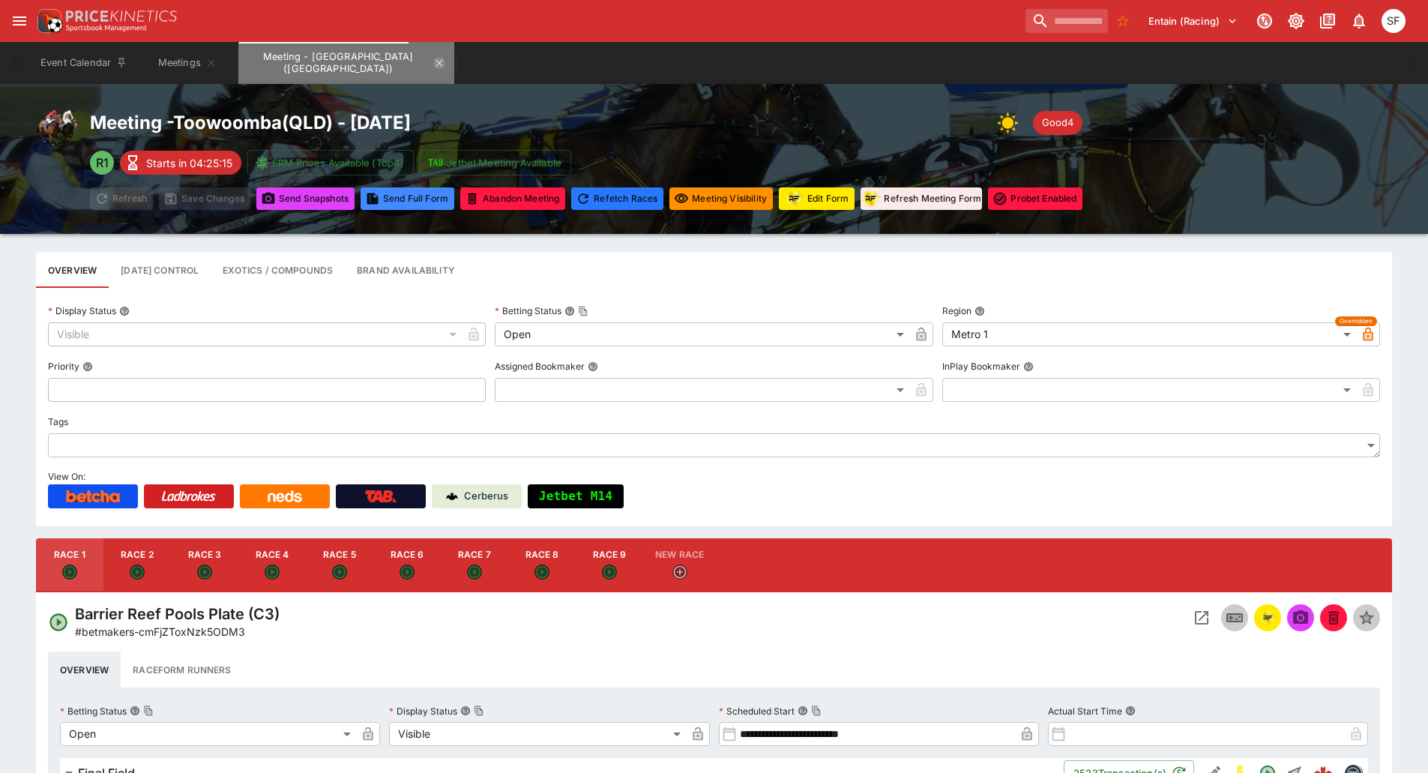
click at [436, 64] on icon "Meeting - Toowoomba (AUS)" at bounding box center [439, 62] width 7 height 7
